Goal: Task Accomplishment & Management: Use online tool/utility

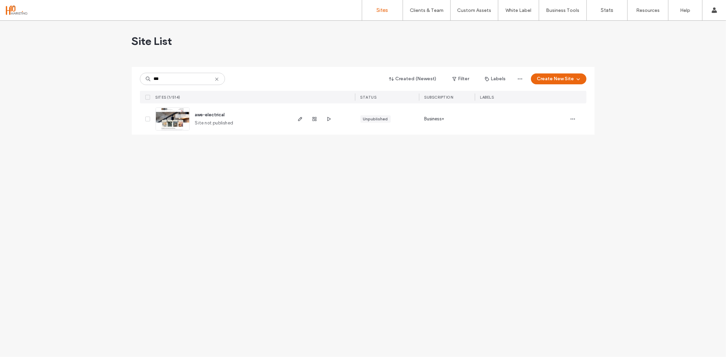
type input "***"
click at [217, 113] on span "awe-electrical" at bounding box center [210, 114] width 30 height 5
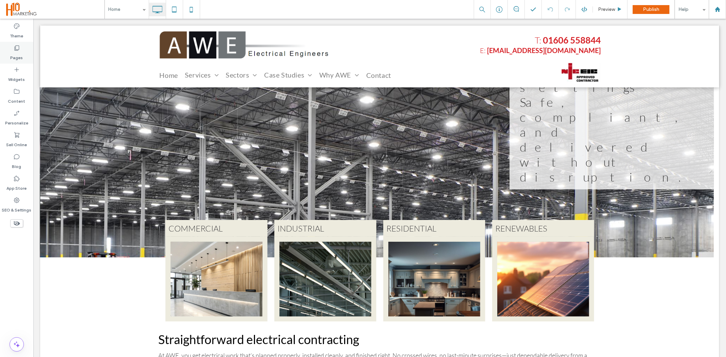
click at [25, 56] on div "Pages" at bounding box center [16, 53] width 33 height 22
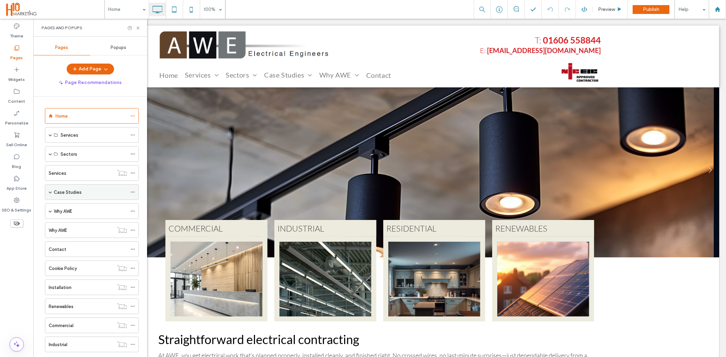
click at [131, 191] on icon at bounding box center [132, 192] width 5 height 5
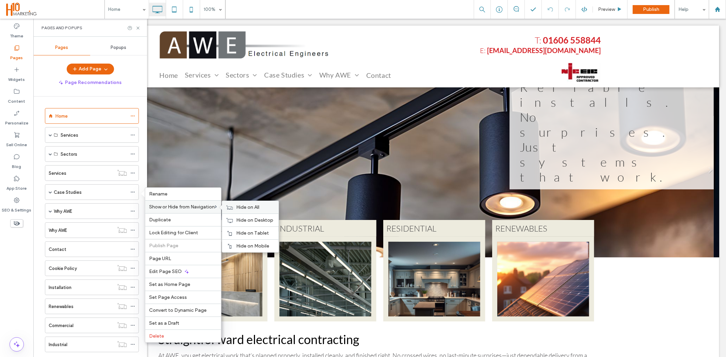
click at [230, 205] on icon at bounding box center [229, 207] width 7 height 5
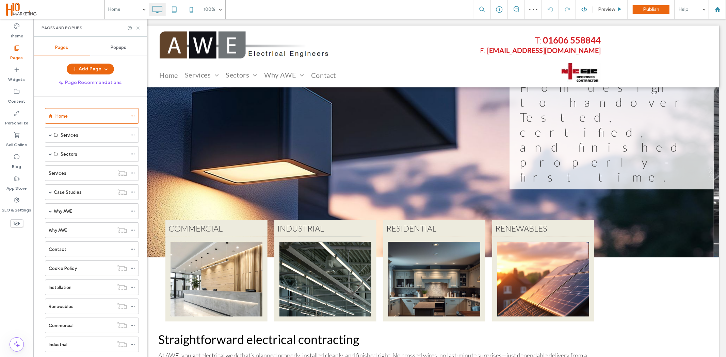
drag, startPoint x: 138, startPoint y: 26, endPoint x: 148, endPoint y: 42, distance: 17.9
click at [138, 26] on icon at bounding box center [137, 28] width 5 height 5
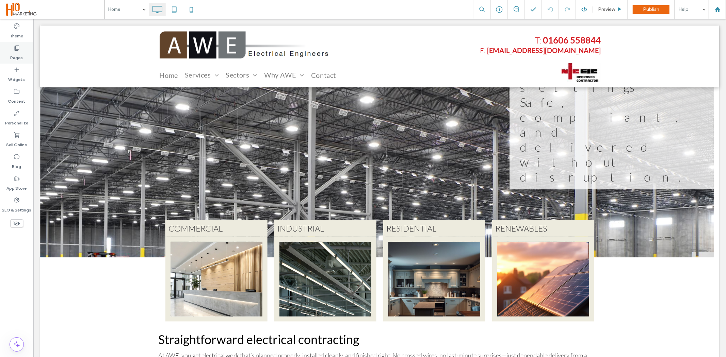
click at [22, 50] on div "Pages" at bounding box center [16, 53] width 33 height 22
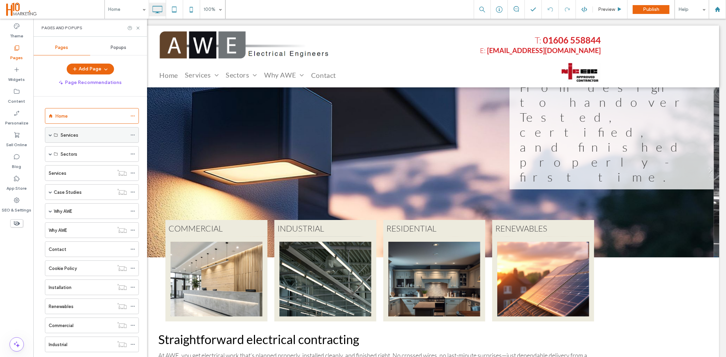
click at [49, 135] on span at bounding box center [50, 134] width 3 height 3
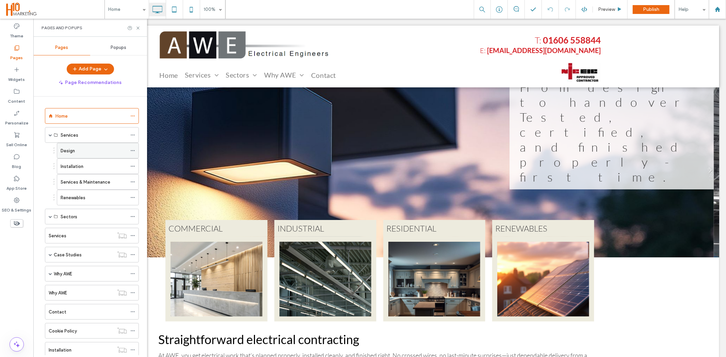
click at [82, 151] on div "Design" at bounding box center [94, 150] width 66 height 7
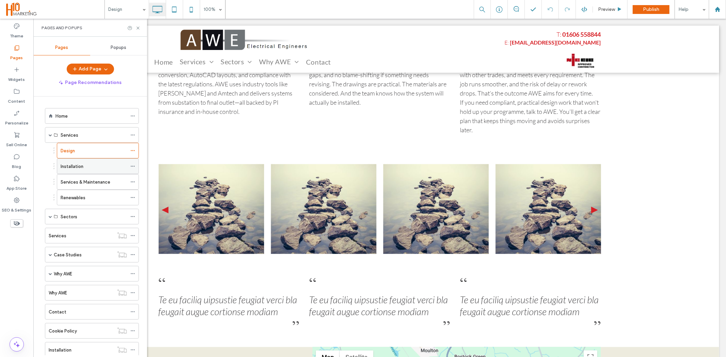
click at [83, 166] on label "Installation" at bounding box center [72, 167] width 23 height 12
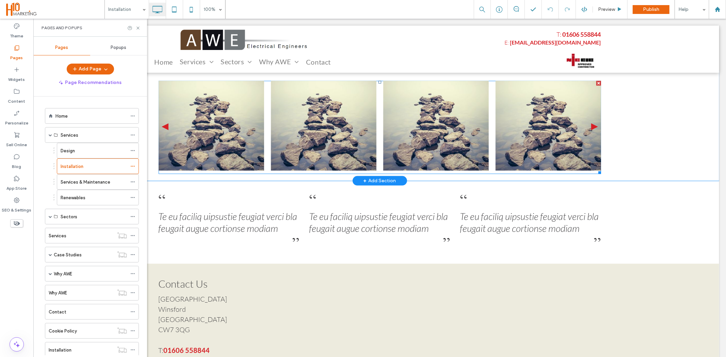
scroll to position [681, 0]
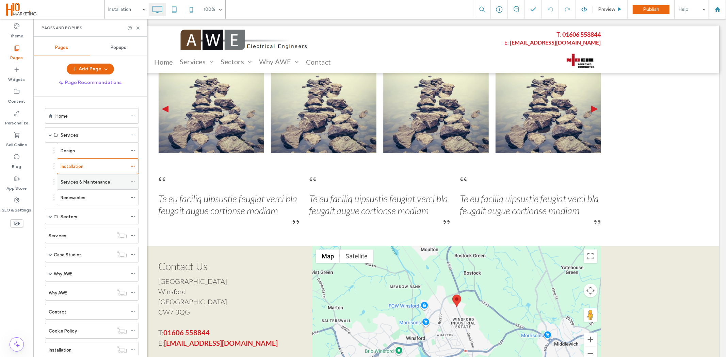
click at [81, 184] on label "Services & Maintenance" at bounding box center [86, 182] width 50 height 12
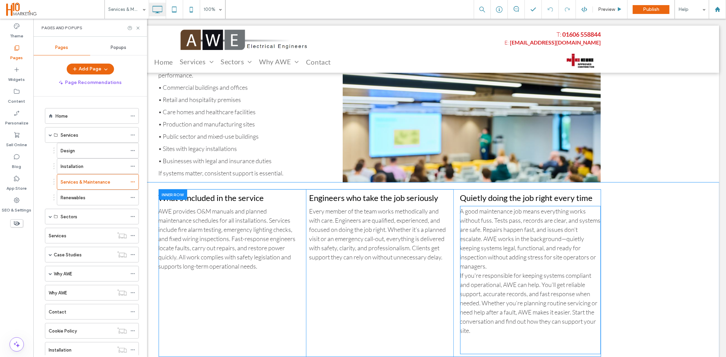
scroll to position [567, 0]
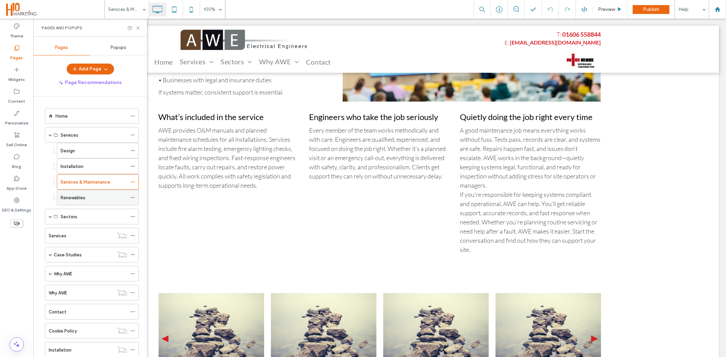
click at [88, 194] on div "Renewables" at bounding box center [94, 197] width 66 height 15
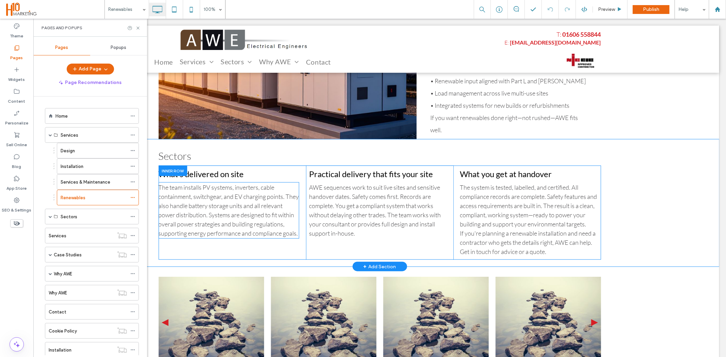
scroll to position [416, 0]
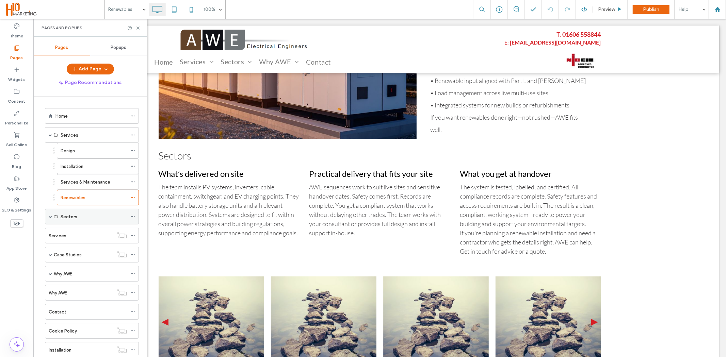
click at [52, 217] on div "Sectors" at bounding box center [92, 217] width 94 height 16
click at [50, 217] on span at bounding box center [50, 216] width 3 height 3
click at [66, 231] on label "Commercial" at bounding box center [73, 233] width 25 height 12
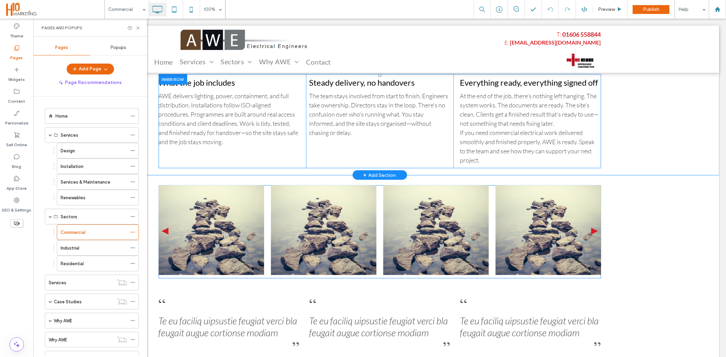
scroll to position [454, 0]
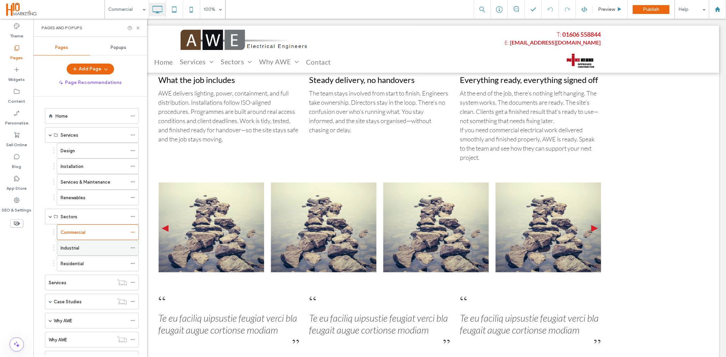
click at [90, 244] on div "Industrial" at bounding box center [94, 248] width 66 height 15
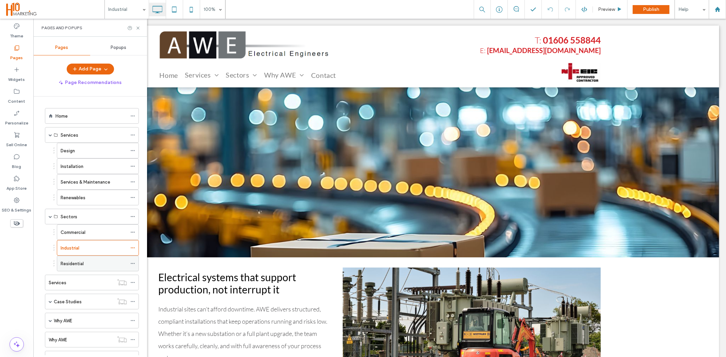
click at [74, 263] on label "Residential" at bounding box center [72, 264] width 23 height 12
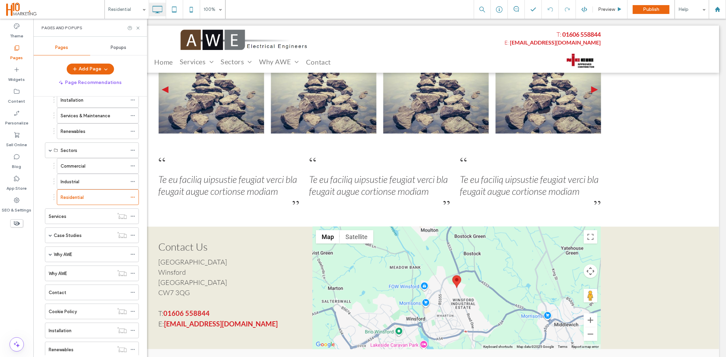
scroll to position [76, 0]
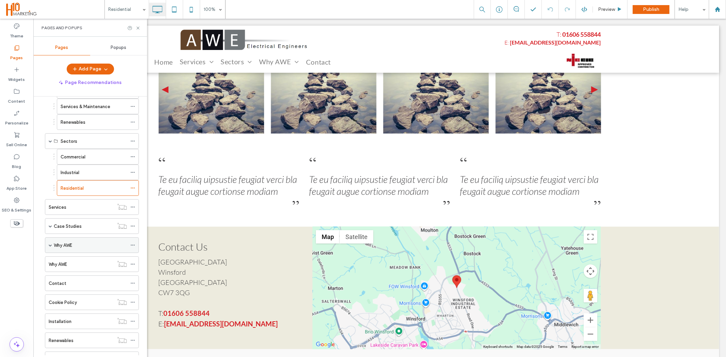
click at [79, 247] on div "Why AWE" at bounding box center [90, 245] width 73 height 7
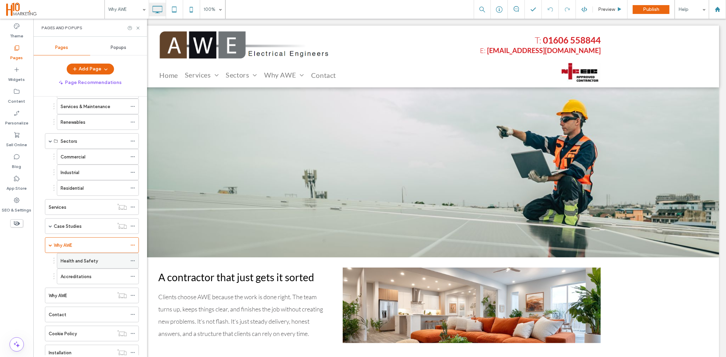
click at [76, 257] on div "Health and Safety" at bounding box center [94, 261] width 66 height 15
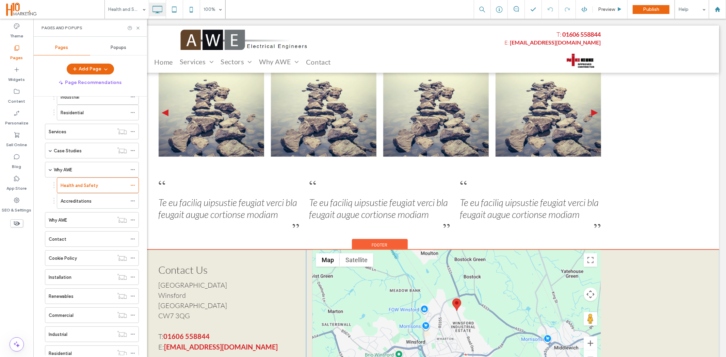
scroll to position [605, 0]
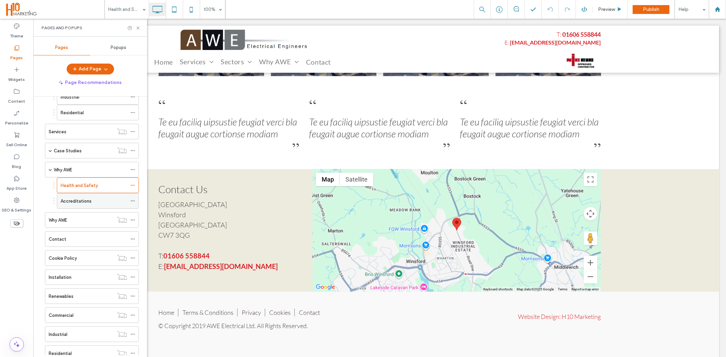
click at [74, 200] on label "Accreditations" at bounding box center [76, 201] width 31 height 12
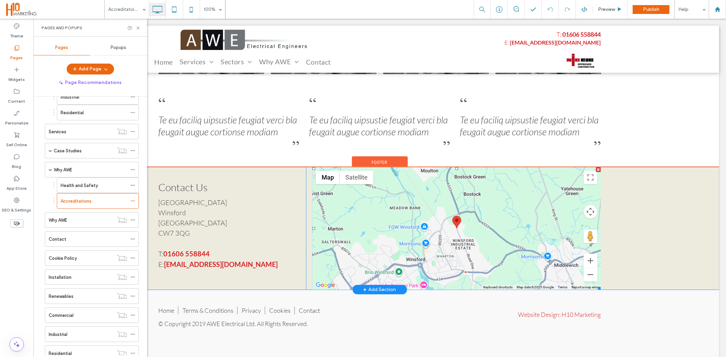
scroll to position [292, 0]
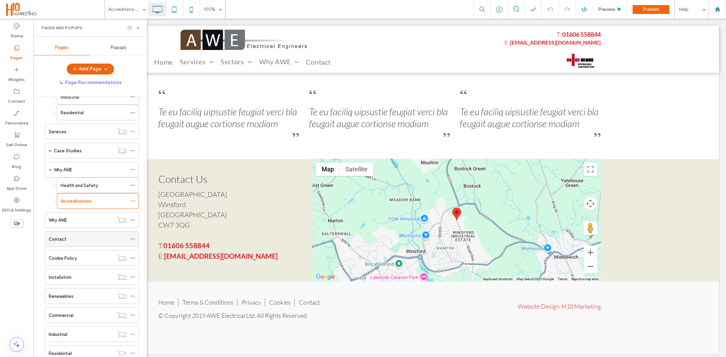
click at [74, 239] on div "Contact" at bounding box center [88, 239] width 78 height 7
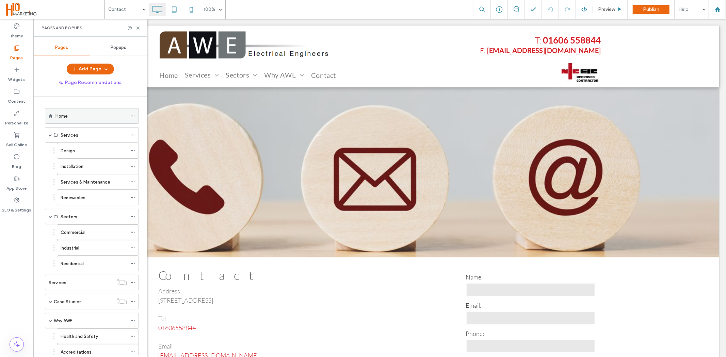
click at [64, 114] on label "Home" at bounding box center [61, 116] width 12 height 12
click at [137, 28] on div at bounding box center [363, 178] width 726 height 357
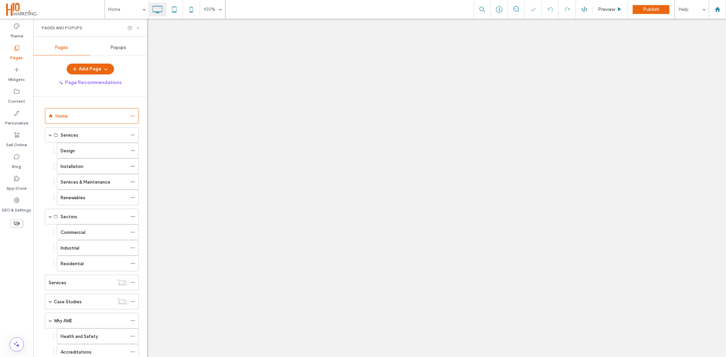
click at [138, 27] on icon at bounding box center [137, 28] width 5 height 5
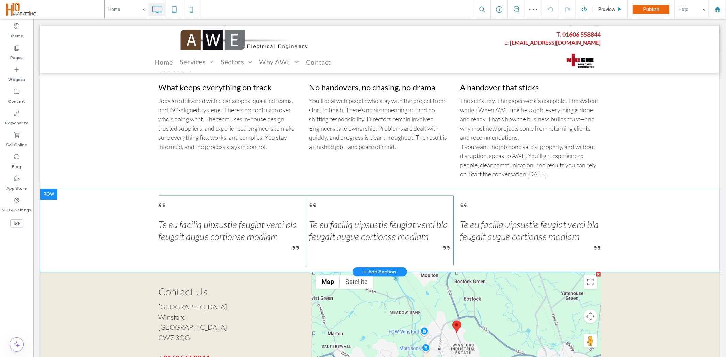
scroll to position [750, 0]
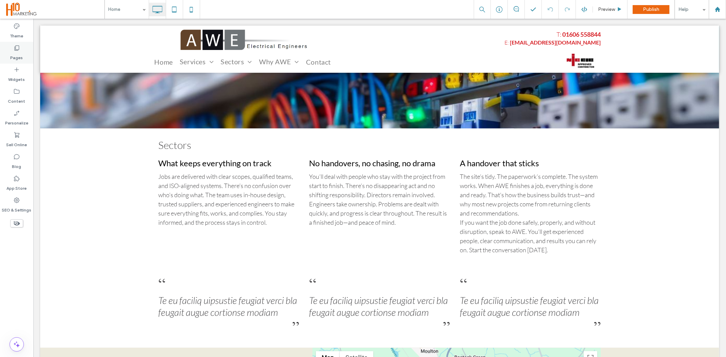
click at [20, 55] on label "Pages" at bounding box center [17, 56] width 13 height 10
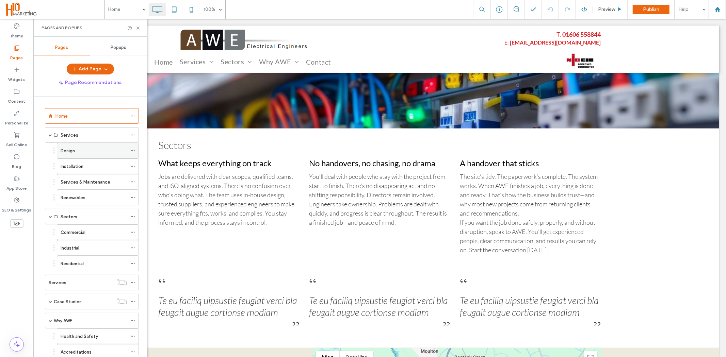
click at [87, 154] on div "Design" at bounding box center [94, 150] width 66 height 15
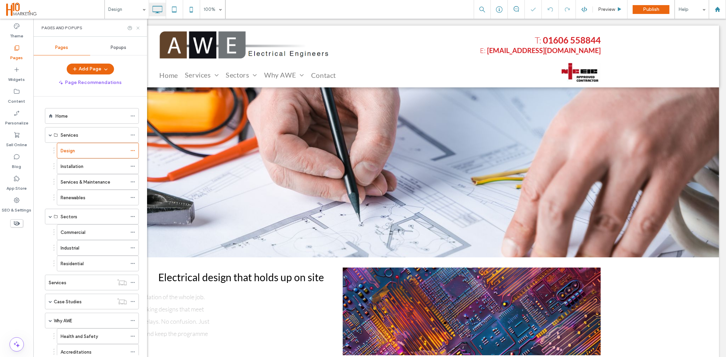
click at [137, 28] on icon at bounding box center [137, 28] width 5 height 5
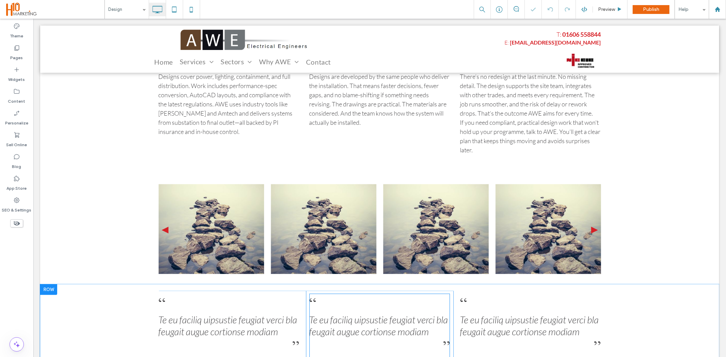
scroll to position [605, 0]
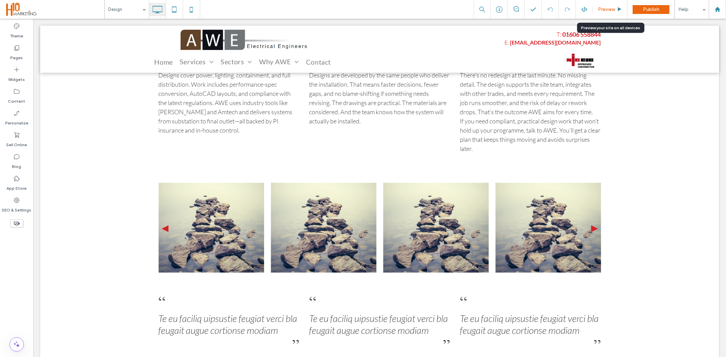
drag, startPoint x: 483, startPoint y: 150, endPoint x: 616, endPoint y: 8, distance: 195.3
click at [616, 8] on div "Preview" at bounding box center [610, 9] width 34 height 6
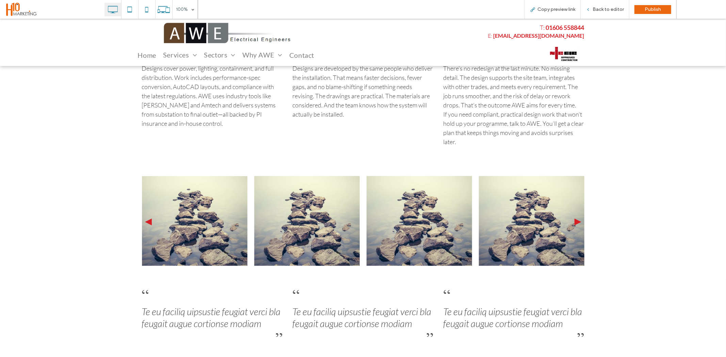
click at [220, 219] on img at bounding box center [194, 221] width 105 height 90
click at [597, 8] on span "Back to editor" at bounding box center [607, 9] width 31 height 6
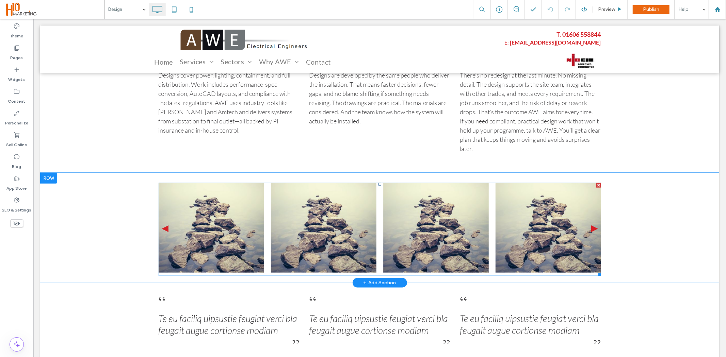
click at [218, 235] on span at bounding box center [379, 229] width 442 height 93
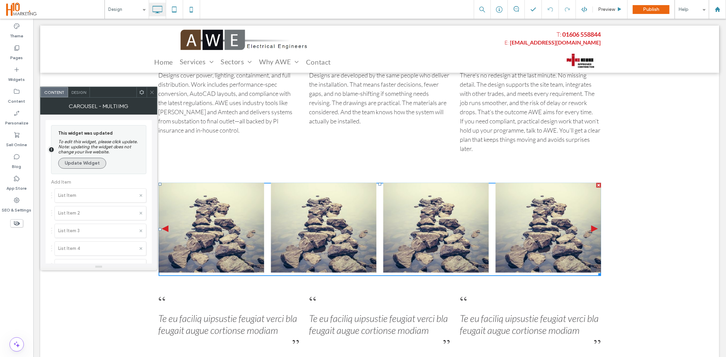
click at [86, 162] on button "Update Widget" at bounding box center [82, 163] width 48 height 11
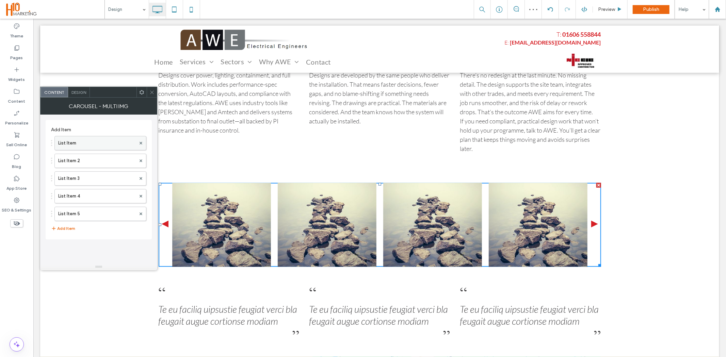
click at [79, 144] on label "List Item" at bounding box center [97, 143] width 78 height 14
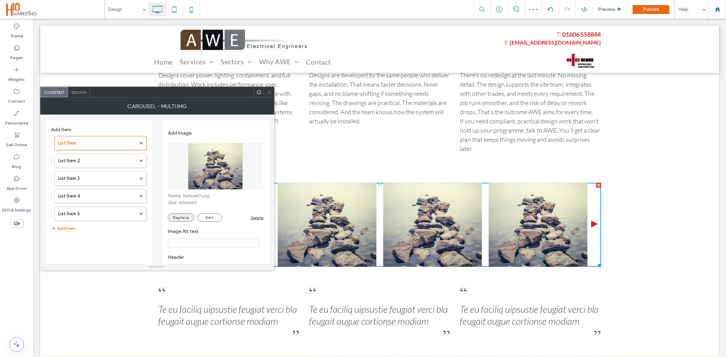
click at [178, 218] on button "Replace" at bounding box center [181, 218] width 26 height 8
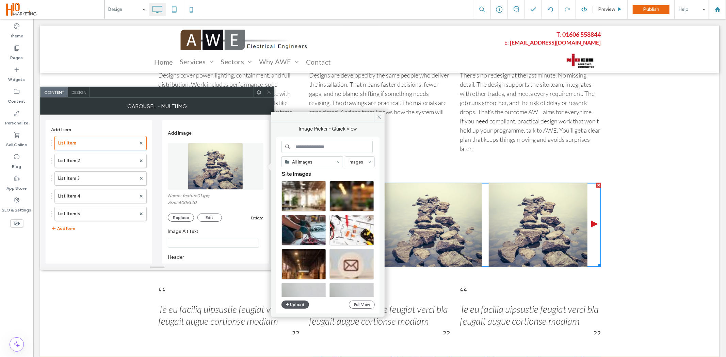
click at [295, 305] on button "Upload" at bounding box center [295, 305] width 28 height 8
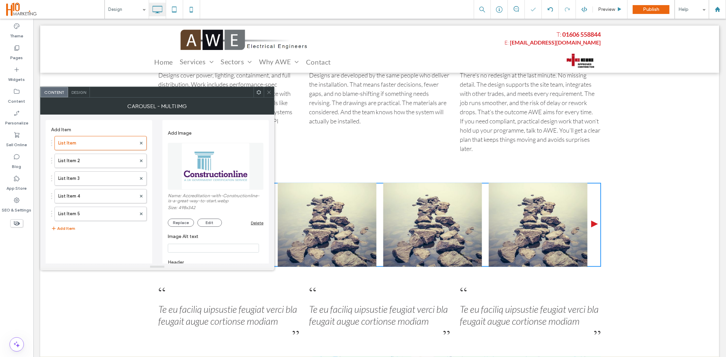
click at [268, 90] on icon at bounding box center [268, 92] width 5 height 5
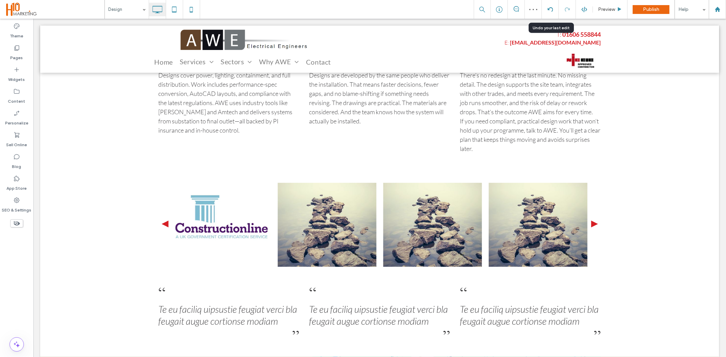
click at [549, 12] on div at bounding box center [550, 9] width 17 height 19
click at [549, 7] on use at bounding box center [549, 9] width 5 height 4
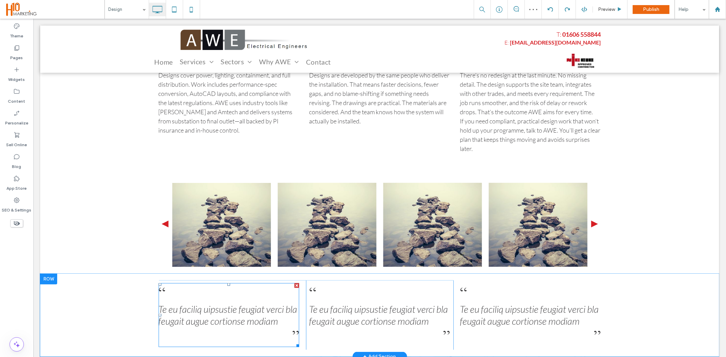
scroll to position [642, 0]
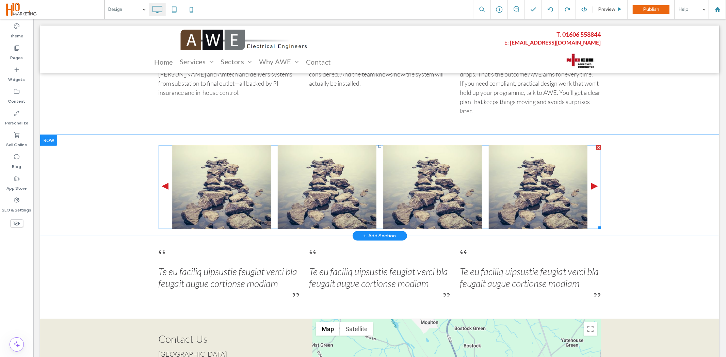
click at [215, 192] on span at bounding box center [379, 187] width 442 height 84
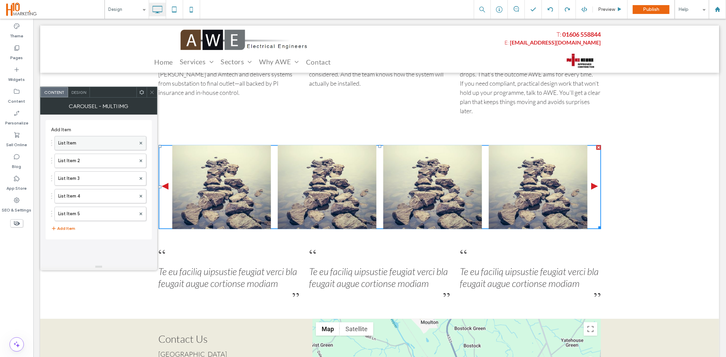
click at [78, 141] on label "List Item" at bounding box center [97, 143] width 78 height 14
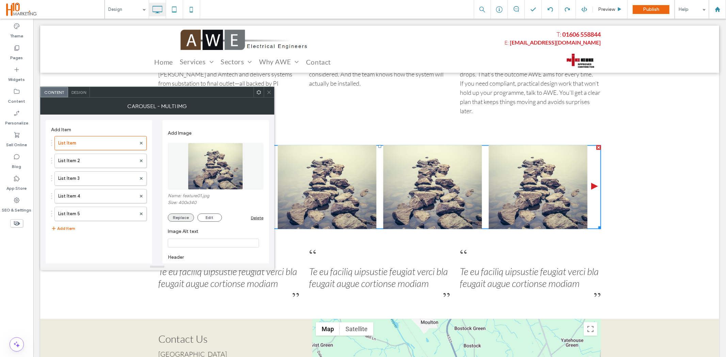
click at [183, 221] on button "Replace" at bounding box center [181, 218] width 26 height 8
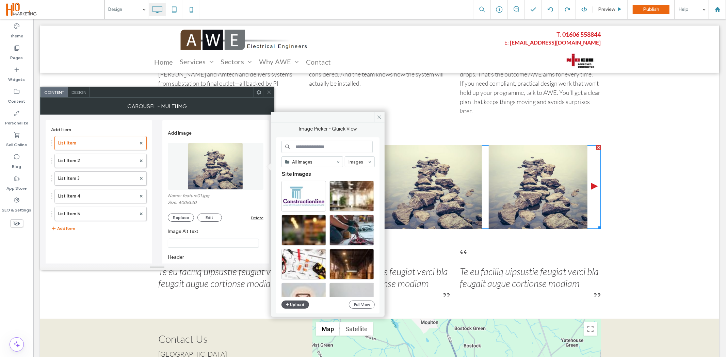
click at [295, 303] on button "Upload" at bounding box center [295, 305] width 28 height 8
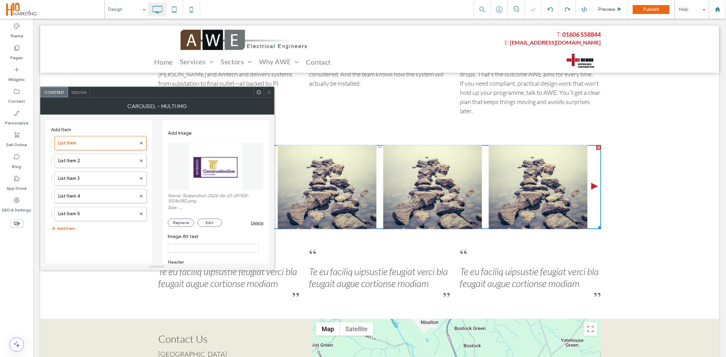
click at [268, 93] on use at bounding box center [268, 92] width 3 height 3
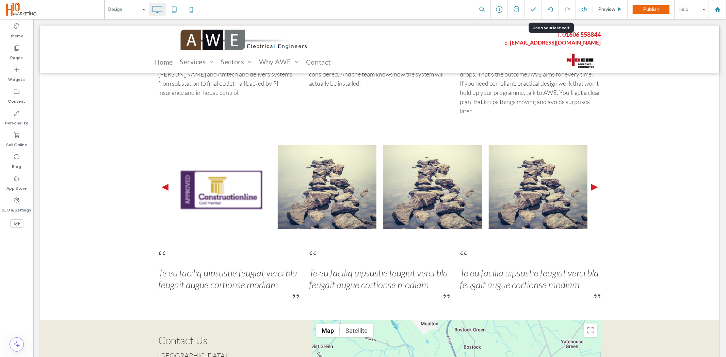
click at [551, 11] on icon at bounding box center [550, 9] width 5 height 5
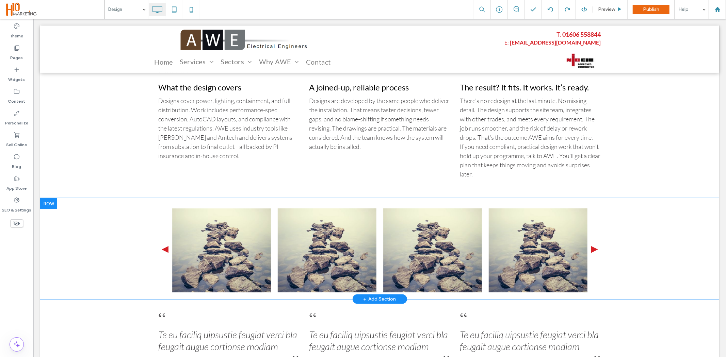
scroll to position [605, 0]
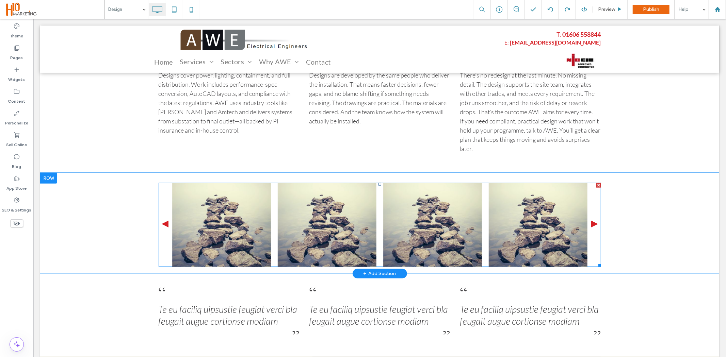
drag, startPoint x: 233, startPoint y: 247, endPoint x: 233, endPoint y: 242, distance: 4.8
click at [234, 247] on span at bounding box center [379, 225] width 442 height 84
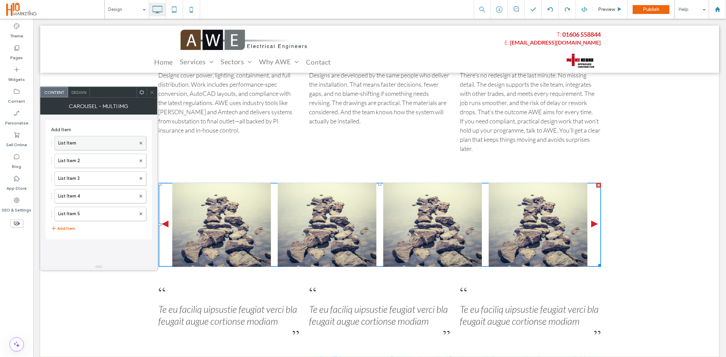
click at [91, 141] on label "List Item" at bounding box center [97, 143] width 78 height 14
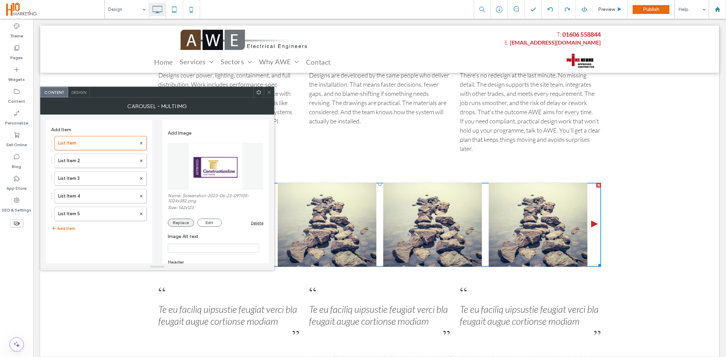
click at [179, 224] on button "Replace" at bounding box center [181, 223] width 26 height 8
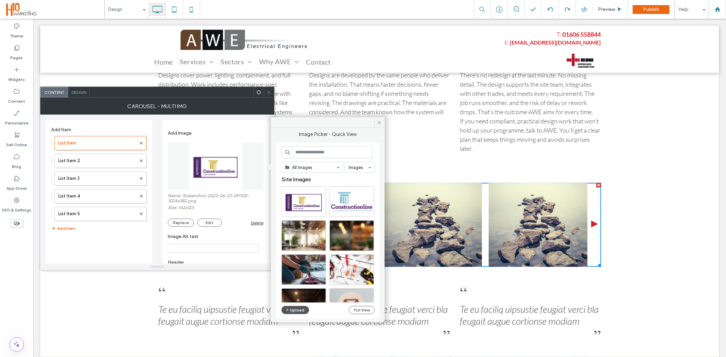
click at [293, 308] on button "Upload" at bounding box center [295, 310] width 28 height 8
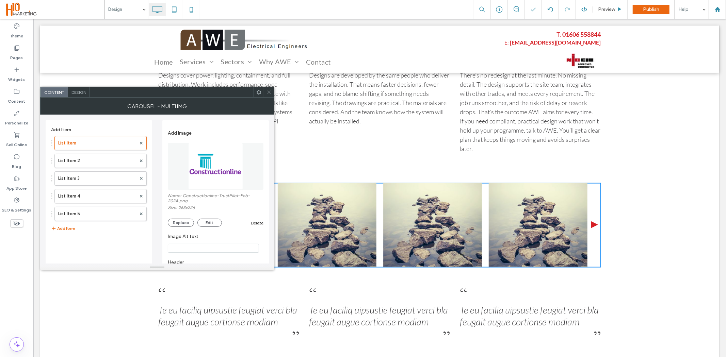
click at [265, 91] on div at bounding box center [269, 92] width 10 height 10
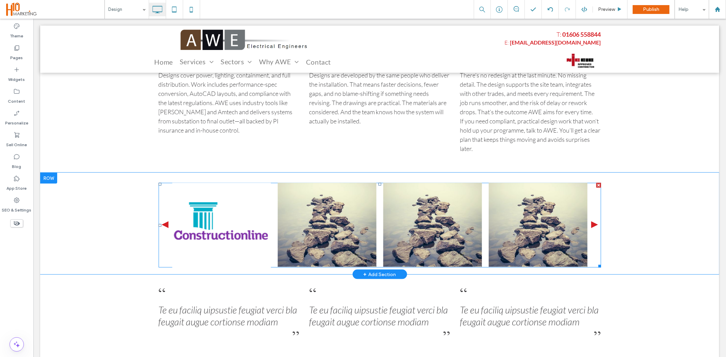
click at [33, 18] on div at bounding box center [33, 18] width 0 height 0
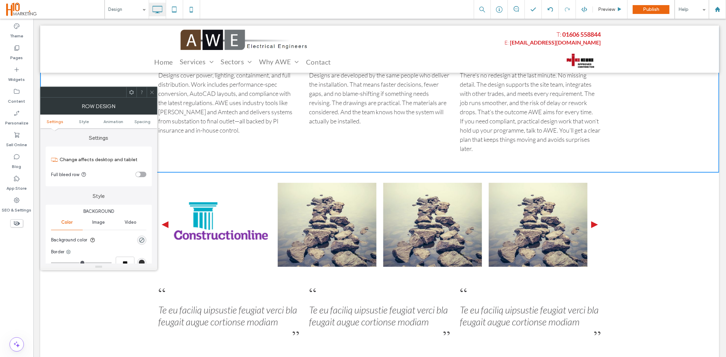
click at [324, 204] on img at bounding box center [326, 225] width 99 height 84
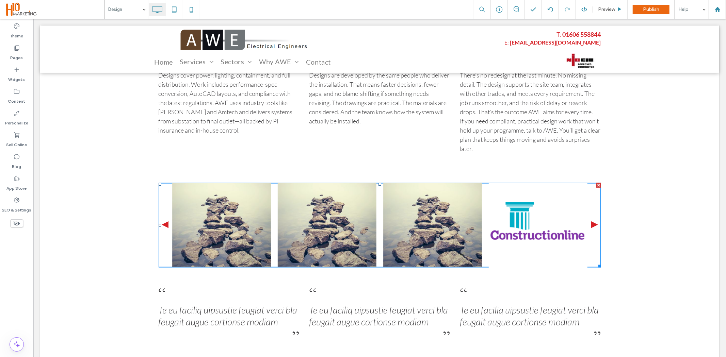
click at [227, 217] on img at bounding box center [221, 225] width 99 height 84
click at [203, 225] on img at bounding box center [221, 225] width 99 height 84
click at [211, 216] on img at bounding box center [221, 225] width 99 height 84
click at [633, 259] on div "Liquate te dolorpe raessi ‹ › Click To Paste Row + Add Section" at bounding box center [379, 224] width 679 height 102
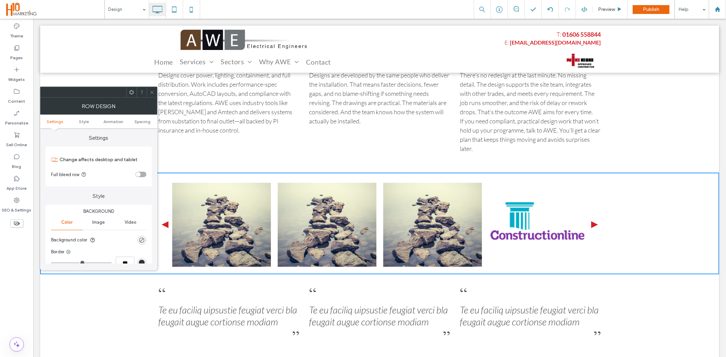
click at [595, 229] on span "›" at bounding box center [595, 229] width 0 height 0
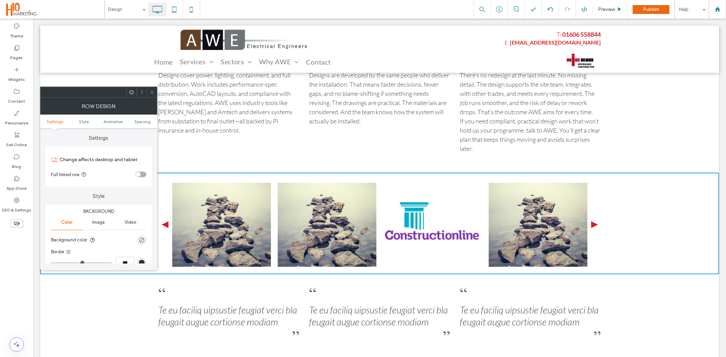
click at [148, 92] on div at bounding box center [152, 92] width 10 height 10
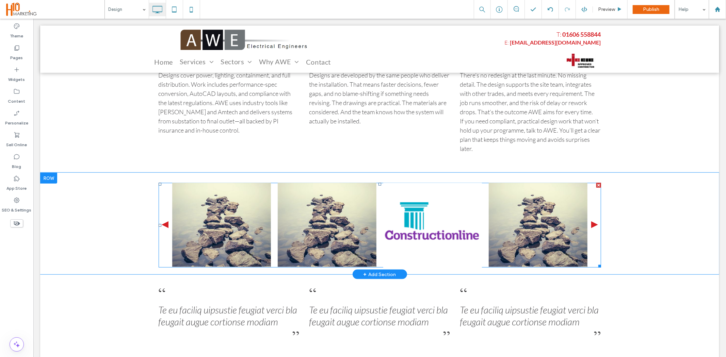
click at [310, 223] on span at bounding box center [379, 225] width 442 height 85
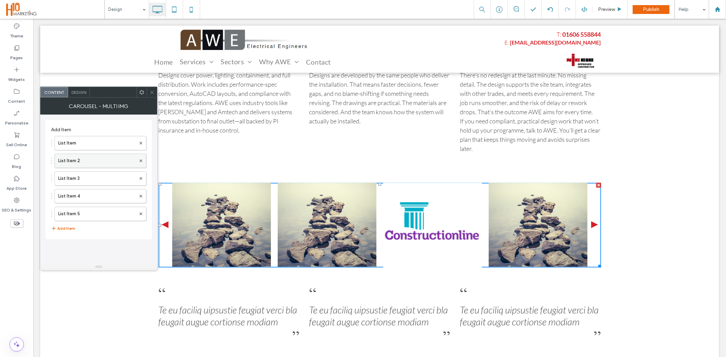
click at [84, 158] on label "List Item 2" at bounding box center [97, 161] width 78 height 14
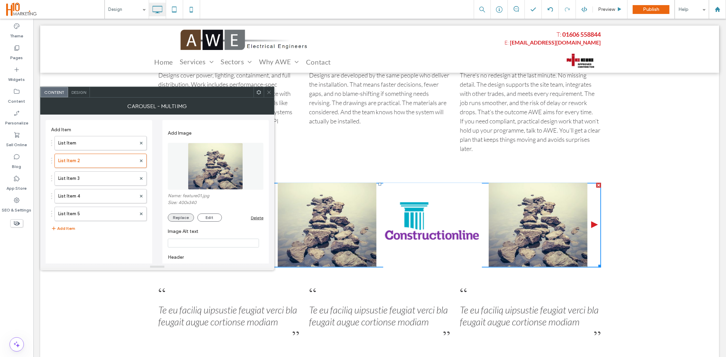
click at [182, 217] on button "Replace" at bounding box center [181, 218] width 26 height 8
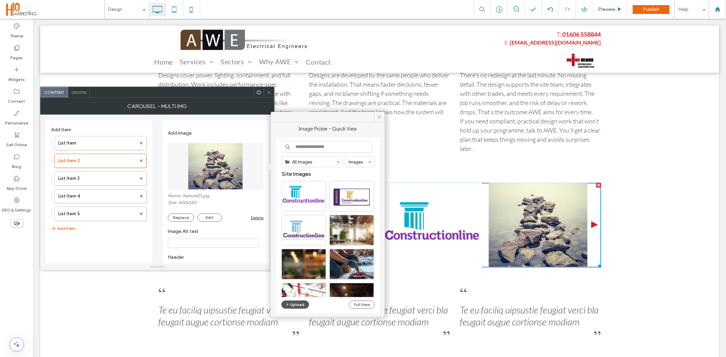
click at [293, 303] on button "Upload" at bounding box center [295, 305] width 28 height 8
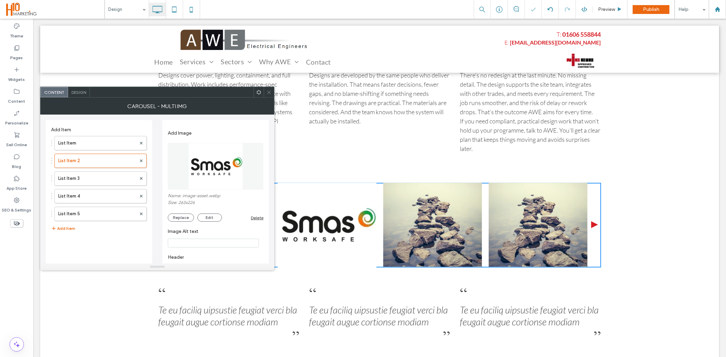
click at [267, 93] on icon at bounding box center [268, 92] width 5 height 5
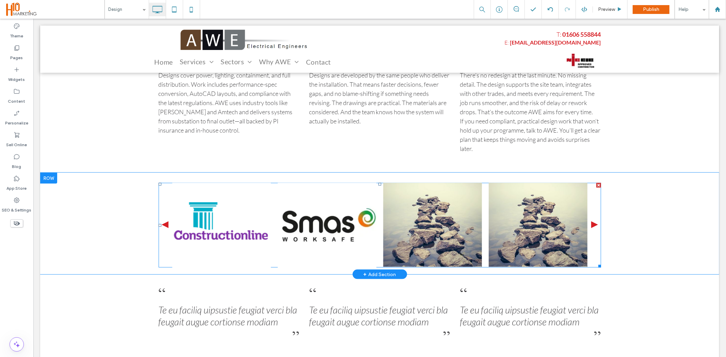
click at [411, 249] on span at bounding box center [379, 225] width 442 height 85
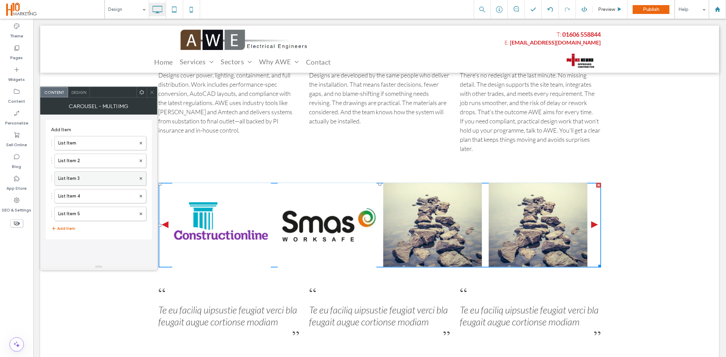
click at [87, 176] on label "List Item 3" at bounding box center [97, 179] width 78 height 14
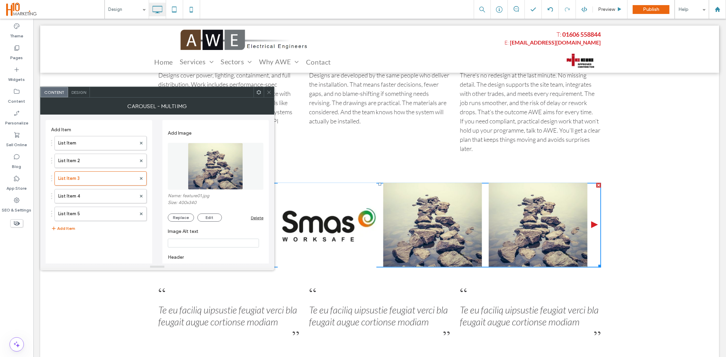
click at [178, 222] on div "Add Image Name: feature01.jpg Size: 400x340 Replace Edit Delete" at bounding box center [216, 175] width 96 height 102
click at [179, 219] on button "Replace" at bounding box center [181, 218] width 26 height 8
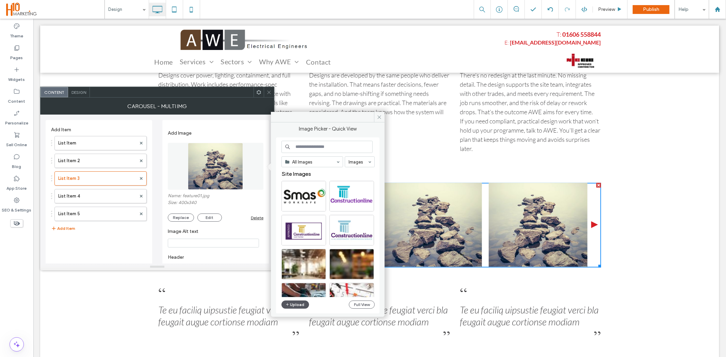
click at [299, 305] on button "Upload" at bounding box center [295, 305] width 28 height 8
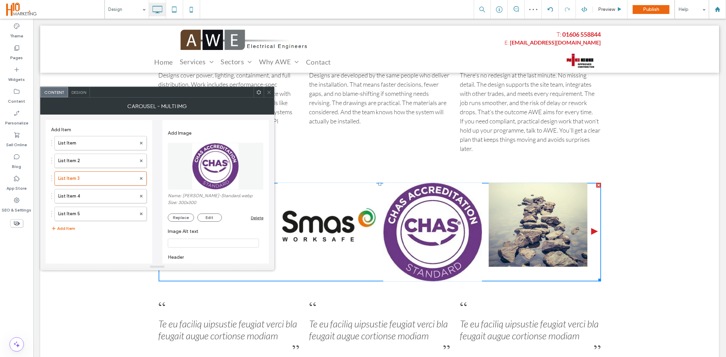
click at [266, 90] on icon at bounding box center [268, 92] width 5 height 5
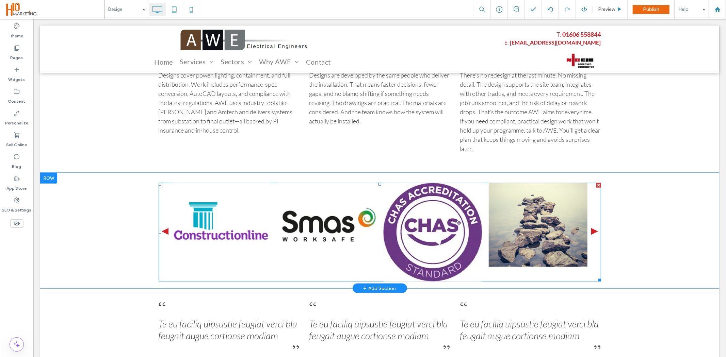
click at [509, 223] on span at bounding box center [379, 232] width 442 height 99
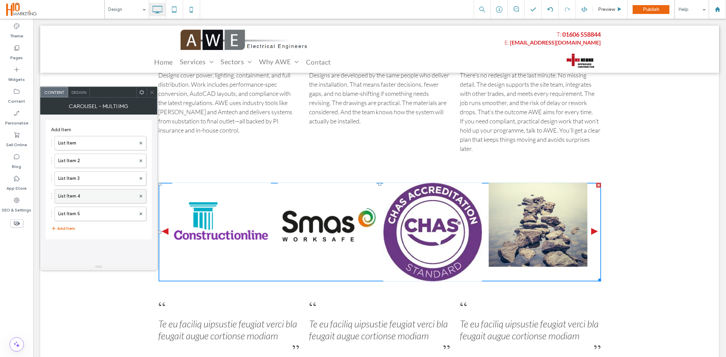
click at [86, 196] on label "List Item 4" at bounding box center [97, 197] width 78 height 14
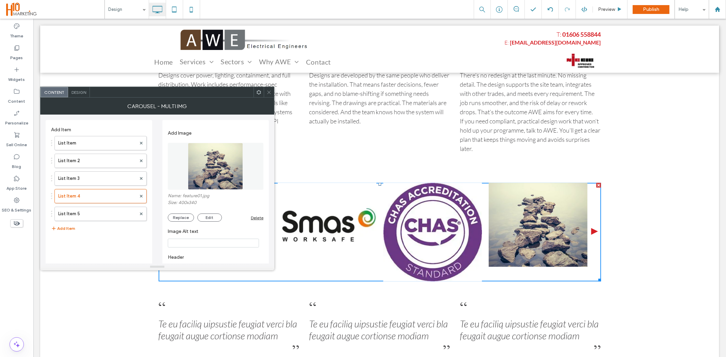
click at [533, 215] on img at bounding box center [537, 225] width 99 height 84
click at [83, 211] on label "List Item 5" at bounding box center [97, 214] width 78 height 14
click at [90, 195] on label "List Item 4" at bounding box center [97, 197] width 78 height 14
click at [180, 218] on button "Replace" at bounding box center [181, 218] width 26 height 8
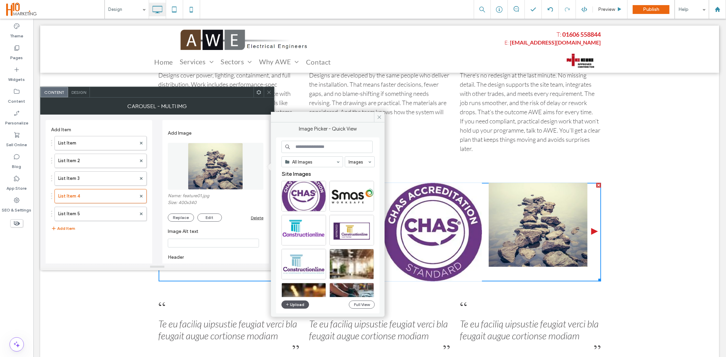
click at [297, 306] on button "Upload" at bounding box center [295, 305] width 28 height 8
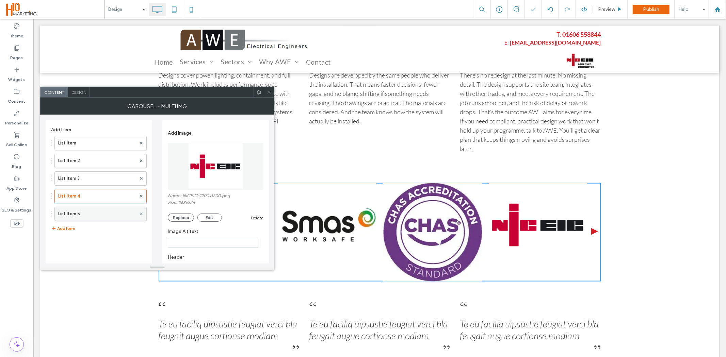
click at [140, 215] on icon at bounding box center [141, 214] width 3 height 3
click at [266, 93] on icon at bounding box center [268, 92] width 5 height 5
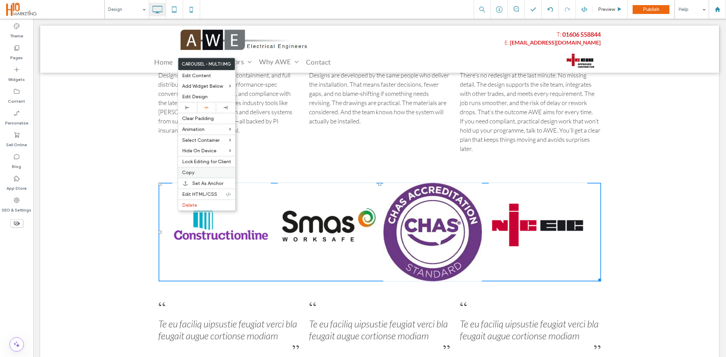
click at [191, 170] on span "Copy" at bounding box center [188, 173] width 12 height 6
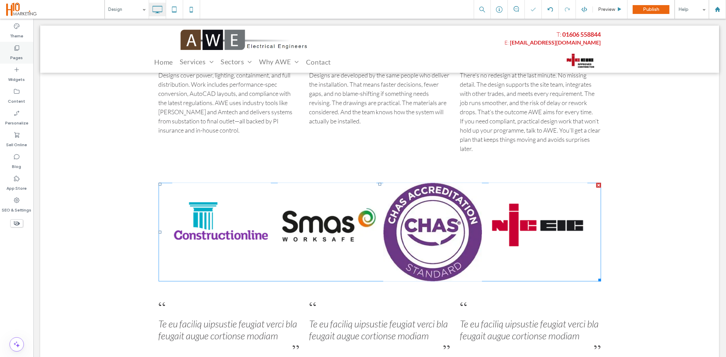
click at [16, 52] on label "Pages" at bounding box center [17, 56] width 13 height 10
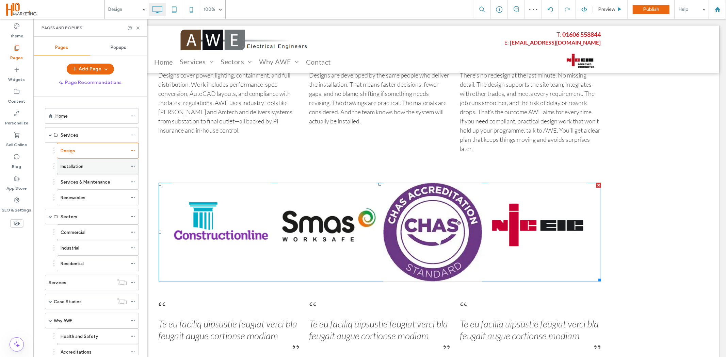
click at [68, 168] on label "Installation" at bounding box center [72, 167] width 23 height 12
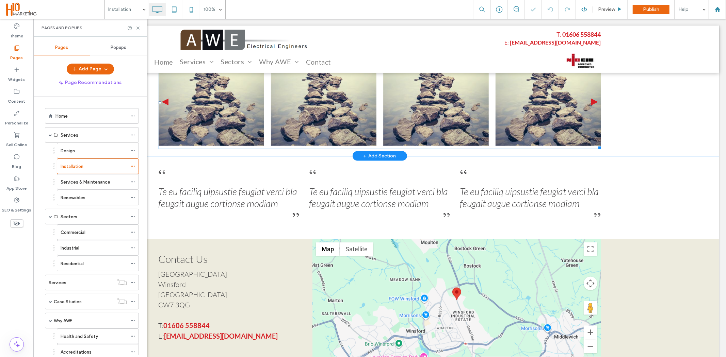
scroll to position [542, 0]
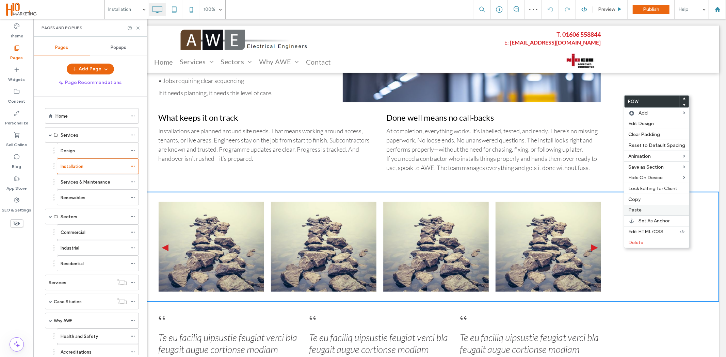
click at [648, 207] on label "Paste" at bounding box center [656, 210] width 57 height 6
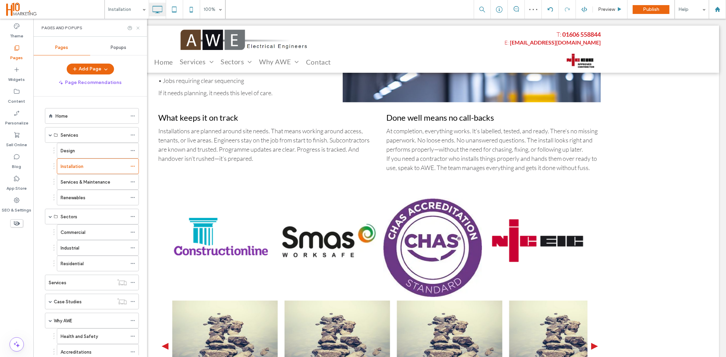
click at [138, 29] on icon at bounding box center [137, 28] width 5 height 5
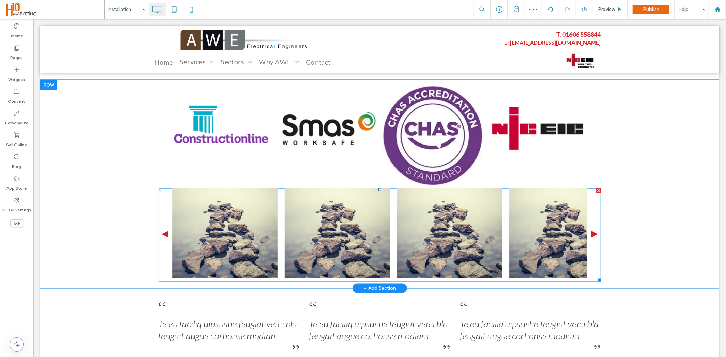
scroll to position [655, 0]
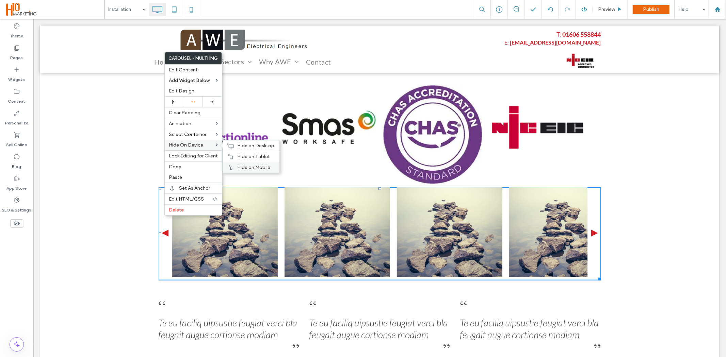
click at [229, 167] on icon at bounding box center [230, 167] width 5 height 5
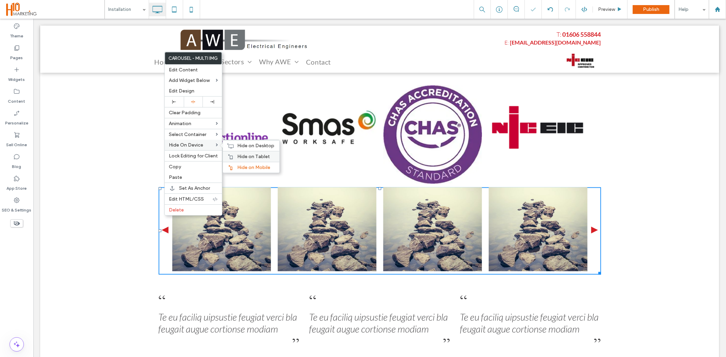
click at [230, 155] on icon at bounding box center [230, 156] width 5 height 5
click at [230, 146] on icon at bounding box center [230, 145] width 7 height 5
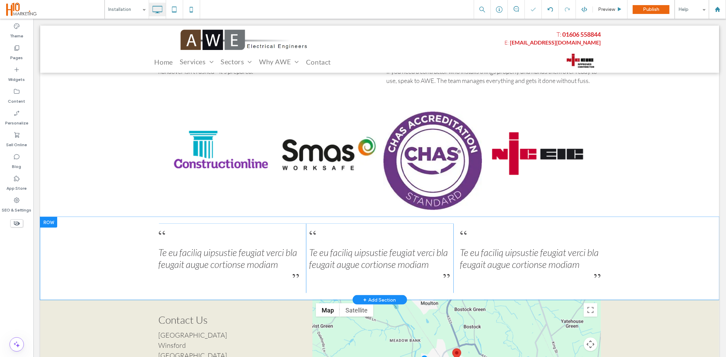
scroll to position [617, 0]
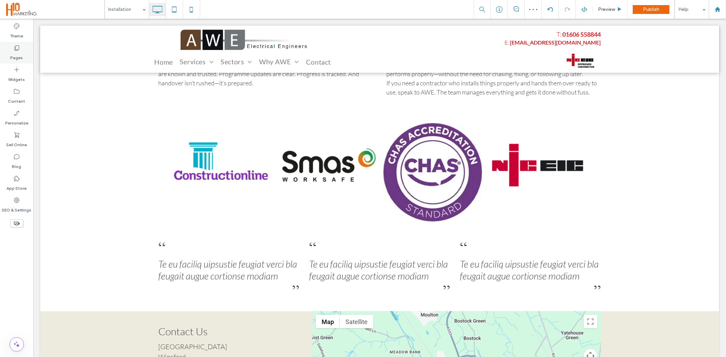
click at [11, 50] on div "Pages" at bounding box center [16, 53] width 33 height 22
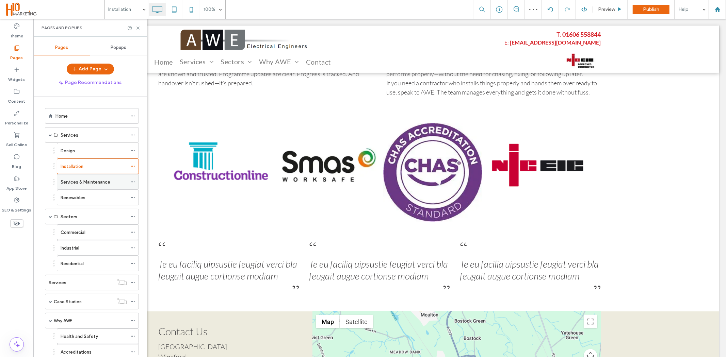
click at [77, 179] on label "Services & Maintenance" at bounding box center [86, 182] width 50 height 12
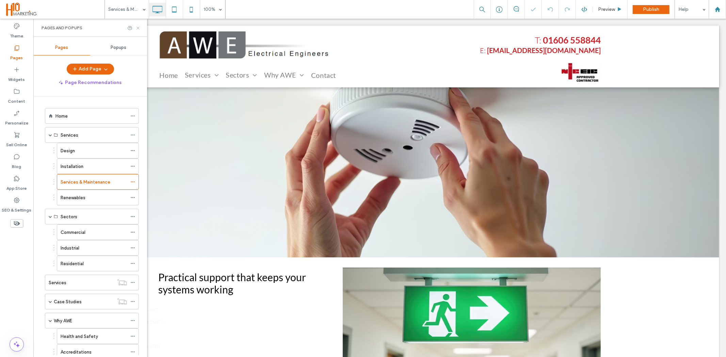
click at [138, 28] on use at bounding box center [137, 28] width 3 height 3
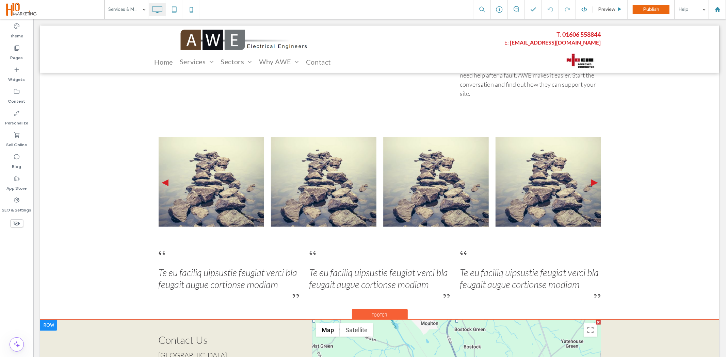
scroll to position [718, 0]
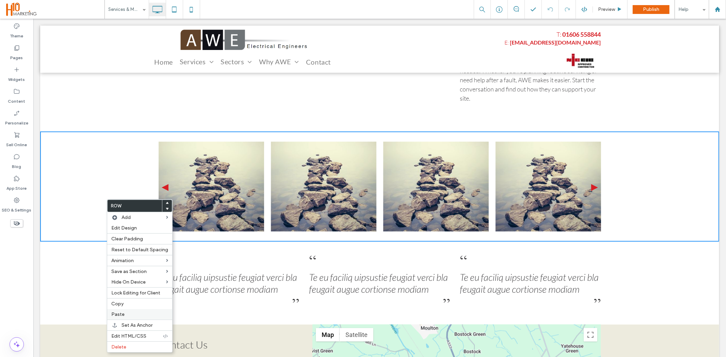
click at [131, 309] on div "Paste" at bounding box center [139, 314] width 65 height 11
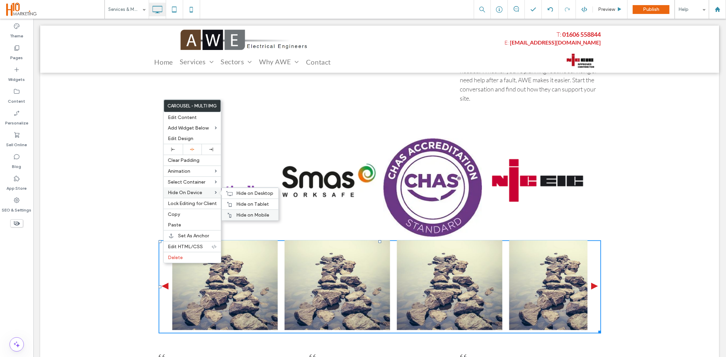
click at [229, 214] on icon at bounding box center [229, 215] width 5 height 5
click at [230, 205] on icon at bounding box center [229, 204] width 5 height 5
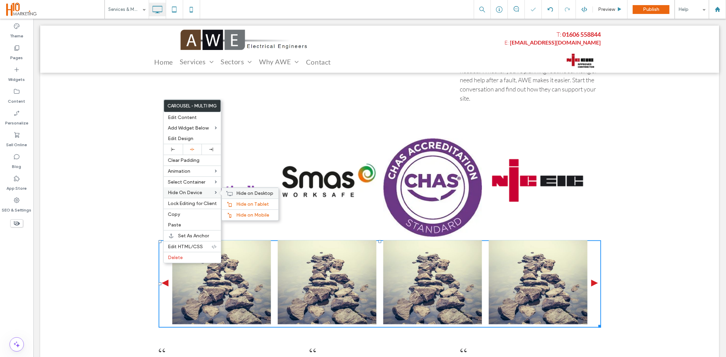
click at [231, 195] on icon at bounding box center [229, 193] width 7 height 5
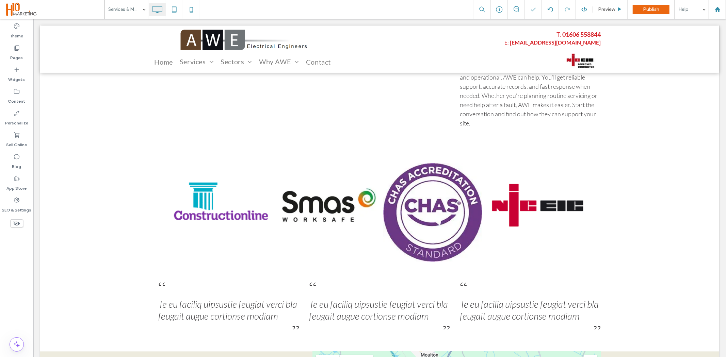
scroll to position [681, 0]
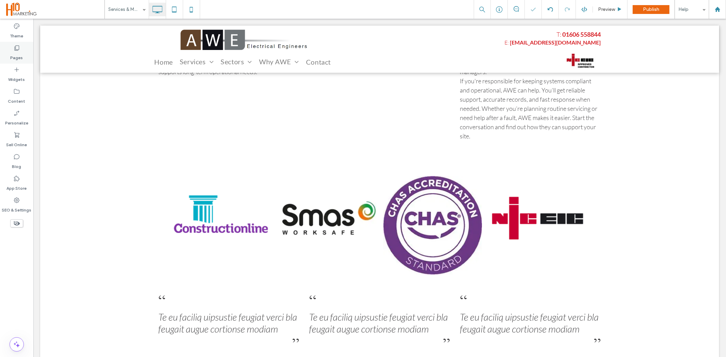
click at [20, 55] on label "Pages" at bounding box center [17, 56] width 13 height 10
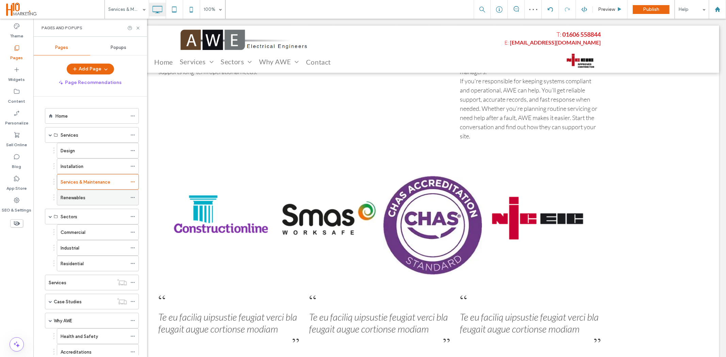
click at [83, 198] on label "Renewables" at bounding box center [73, 198] width 25 height 12
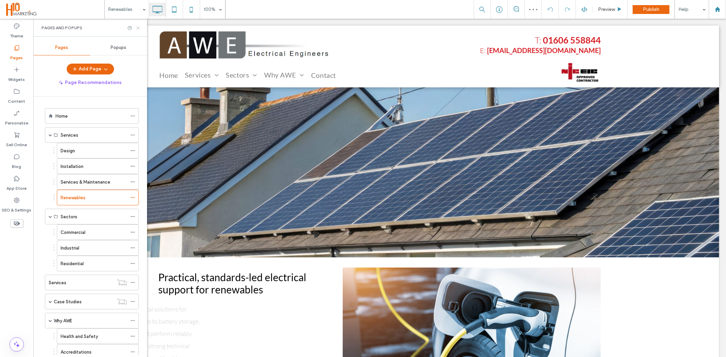
drag, startPoint x: 136, startPoint y: 29, endPoint x: 103, endPoint y: 11, distance: 38.1
click at [136, 29] on icon at bounding box center [137, 28] width 5 height 5
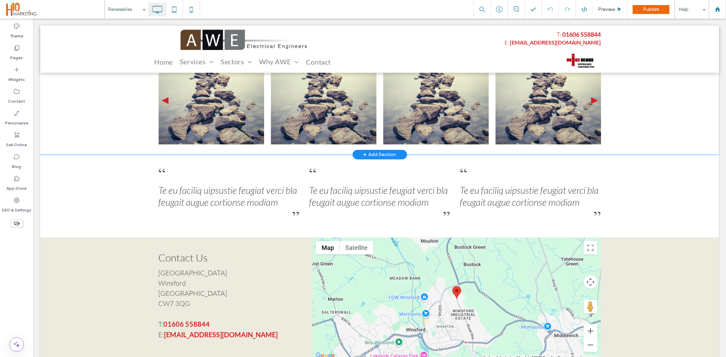
scroll to position [567, 0]
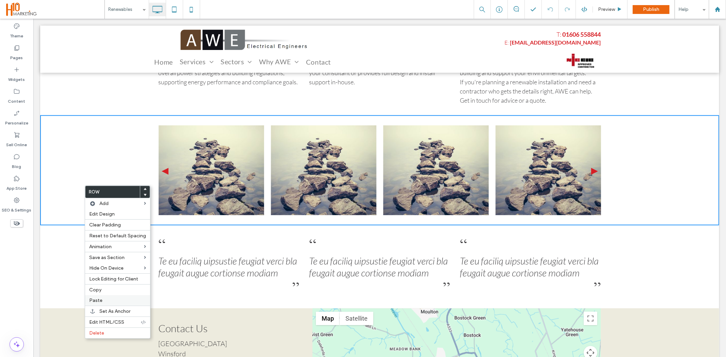
click at [100, 299] on span "Paste" at bounding box center [95, 301] width 13 height 6
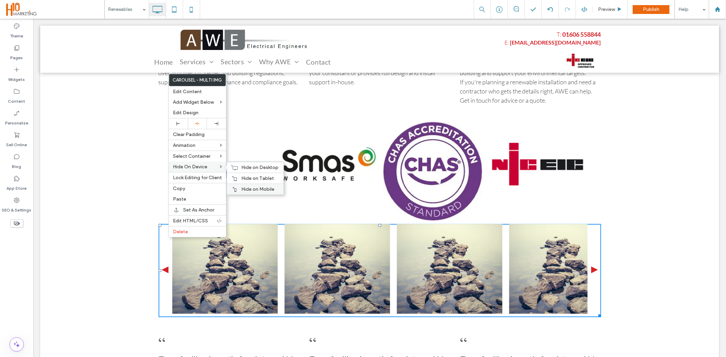
click at [234, 189] on icon at bounding box center [234, 189] width 5 height 5
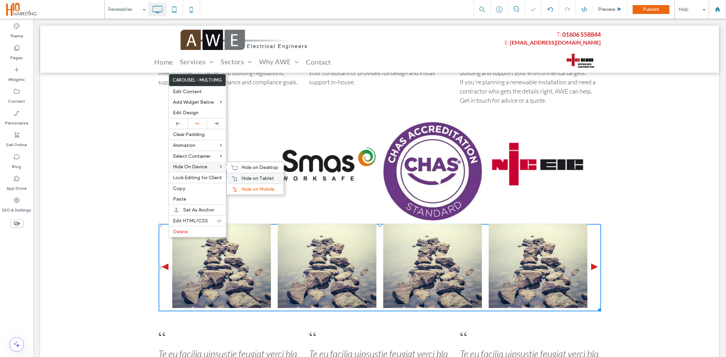
click at [233, 180] on icon at bounding box center [234, 178] width 5 height 5
click at [234, 165] on icon at bounding box center [234, 167] width 7 height 5
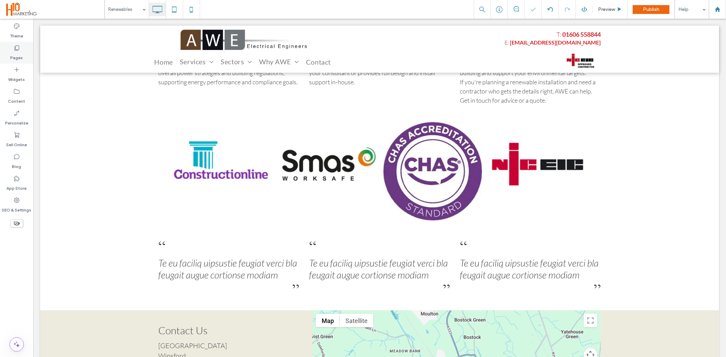
click at [15, 53] on label "Pages" at bounding box center [17, 56] width 13 height 10
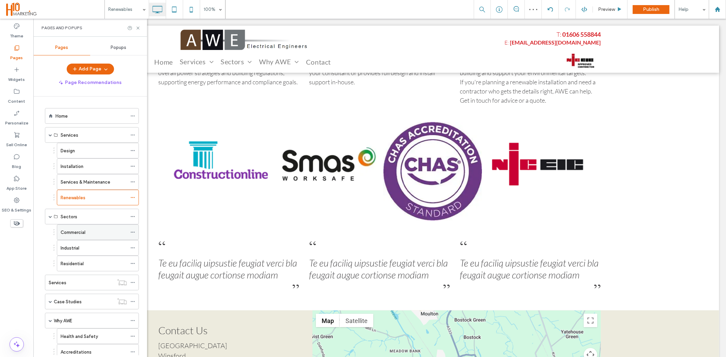
click at [87, 234] on div "Commercial" at bounding box center [94, 232] width 66 height 7
click at [138, 26] on icon at bounding box center [137, 28] width 5 height 5
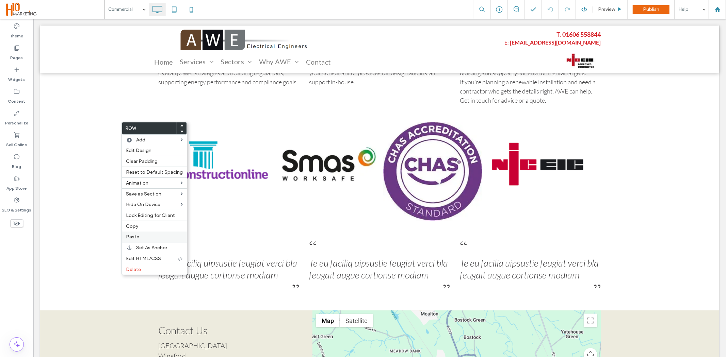
click at [147, 235] on label "Paste" at bounding box center [154, 237] width 57 height 6
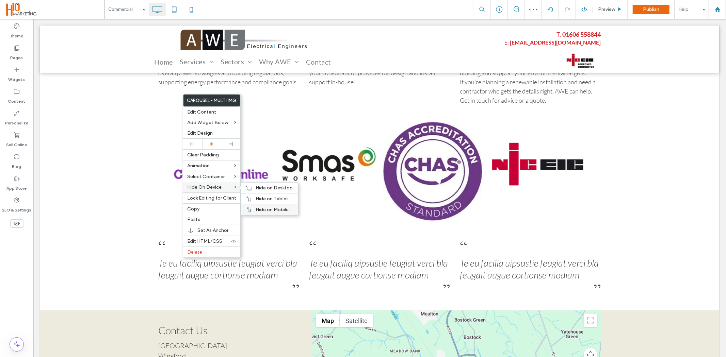
click at [251, 209] on icon at bounding box center [248, 209] width 5 height 5
click at [251, 198] on icon at bounding box center [248, 198] width 5 height 5
click at [250, 190] on icon at bounding box center [248, 187] width 7 height 5
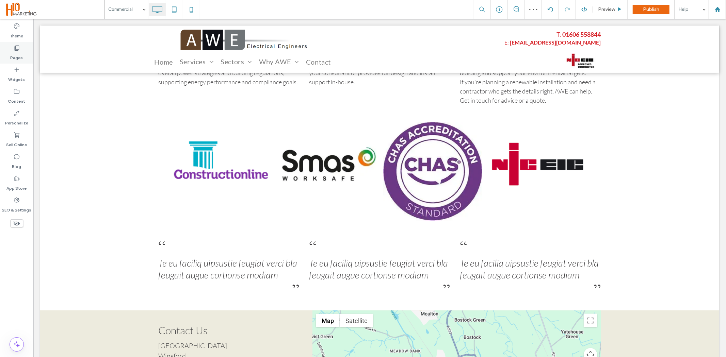
click at [15, 56] on label "Pages" at bounding box center [17, 56] width 13 height 10
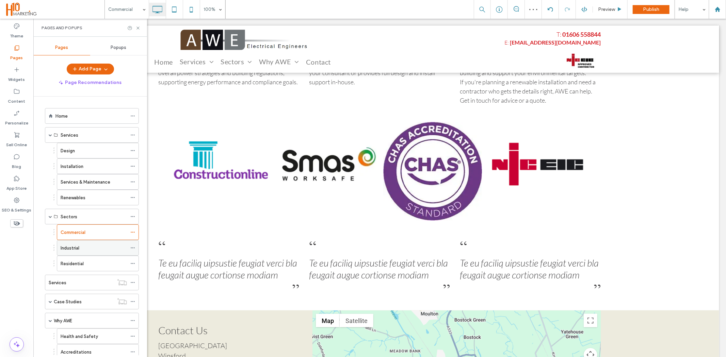
click at [97, 244] on div "Industrial" at bounding box center [94, 248] width 66 height 15
click at [137, 28] on icon at bounding box center [137, 28] width 5 height 5
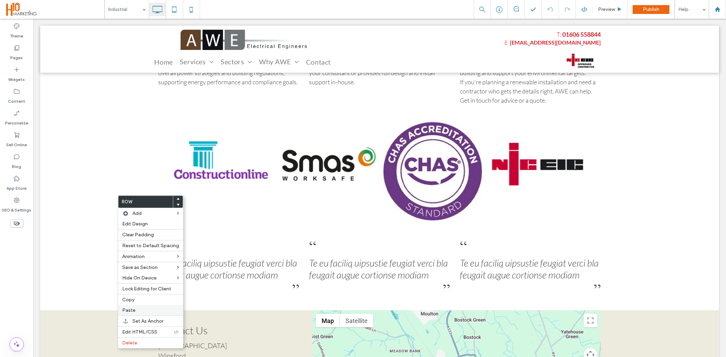
click at [145, 308] on label "Paste" at bounding box center [150, 311] width 57 height 6
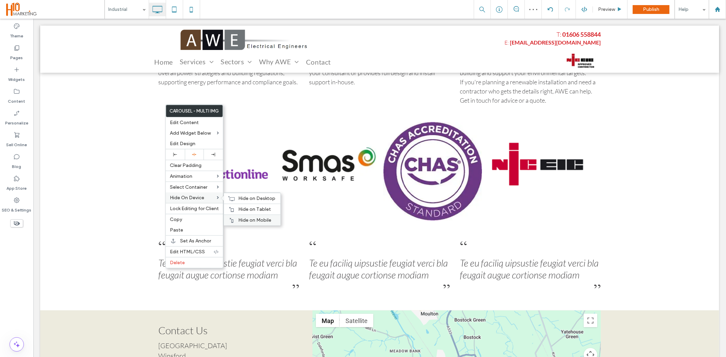
drag, startPoint x: 231, startPoint y: 219, endPoint x: 230, endPoint y: 213, distance: 5.5
click at [231, 218] on icon at bounding box center [231, 220] width 5 height 5
click at [230, 209] on icon at bounding box center [231, 209] width 5 height 5
click at [230, 196] on icon at bounding box center [231, 198] width 7 height 5
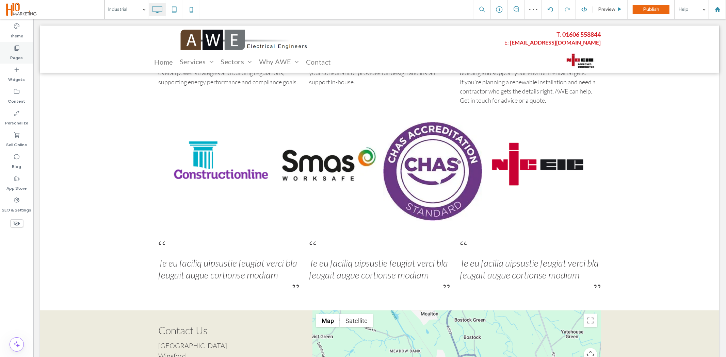
click at [11, 54] on label "Pages" at bounding box center [17, 56] width 13 height 10
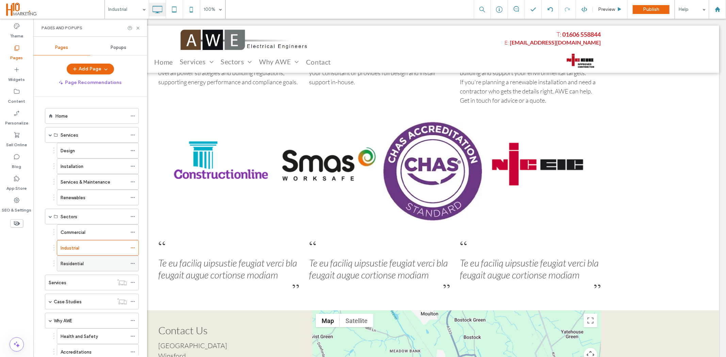
click at [91, 262] on div "Residential" at bounding box center [94, 263] width 66 height 7
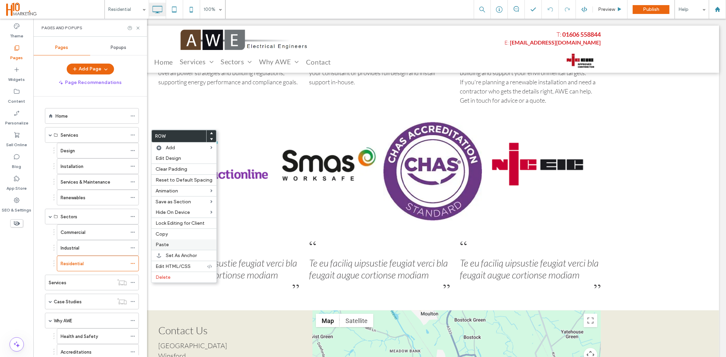
click at [173, 244] on label "Paste" at bounding box center [184, 245] width 57 height 6
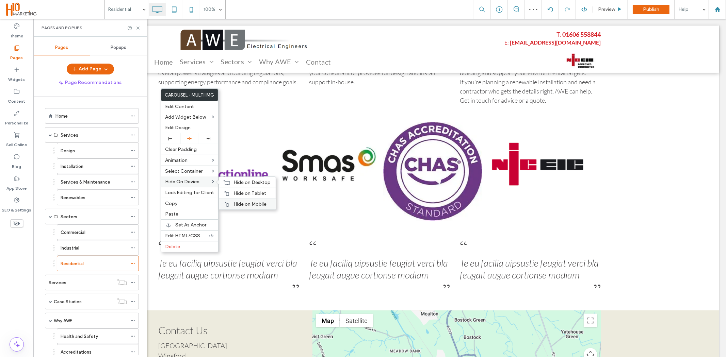
click at [226, 203] on icon at bounding box center [226, 204] width 5 height 5
drag, startPoint x: 226, startPoint y: 192, endPoint x: 227, endPoint y: 181, distance: 10.6
click at [226, 191] on use at bounding box center [227, 193] width 4 height 5
click at [227, 181] on div at bounding box center [363, 178] width 726 height 357
click at [223, 181] on div "Hide on Desktop" at bounding box center [247, 182] width 56 height 11
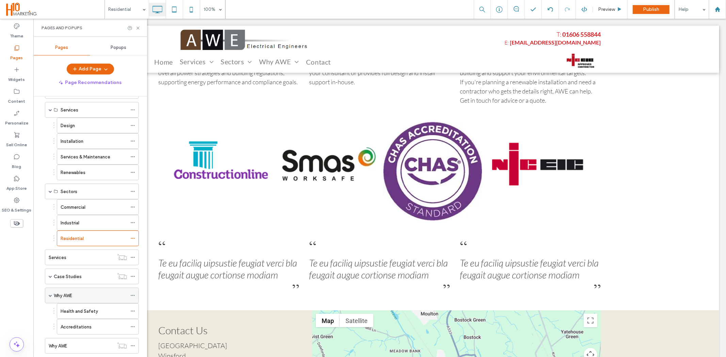
scroll to position [38, 0]
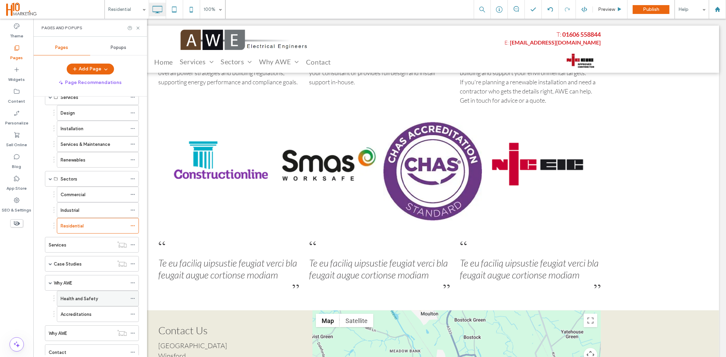
click at [75, 300] on label "Health and Safety" at bounding box center [79, 299] width 37 height 12
click at [139, 26] on icon at bounding box center [137, 28] width 5 height 5
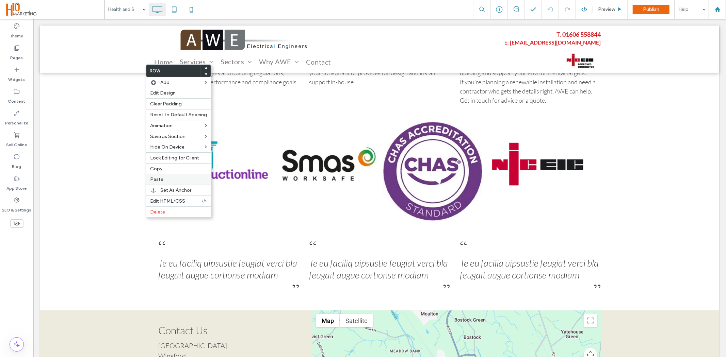
click at [170, 178] on label "Paste" at bounding box center [178, 180] width 57 height 6
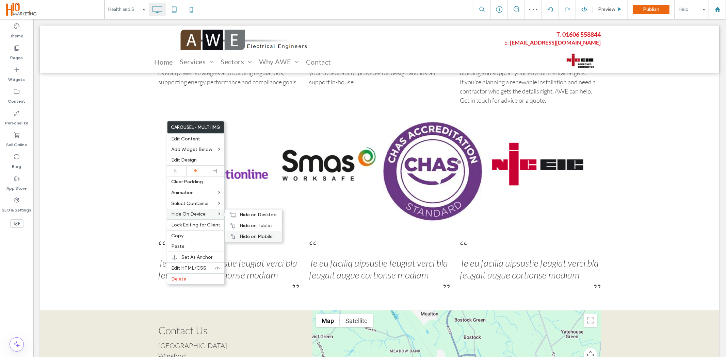
click at [233, 234] on icon at bounding box center [232, 236] width 5 height 5
click at [234, 225] on use at bounding box center [233, 226] width 4 height 5
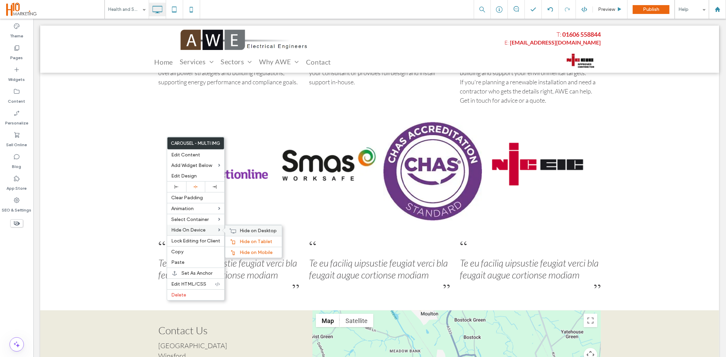
click at [232, 230] on icon at bounding box center [232, 230] width 7 height 5
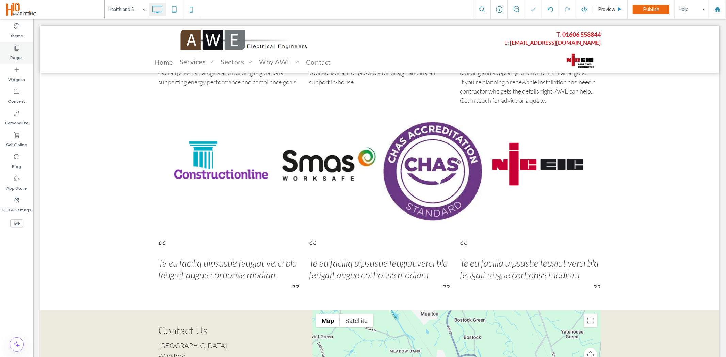
click at [12, 55] on label "Pages" at bounding box center [17, 56] width 13 height 10
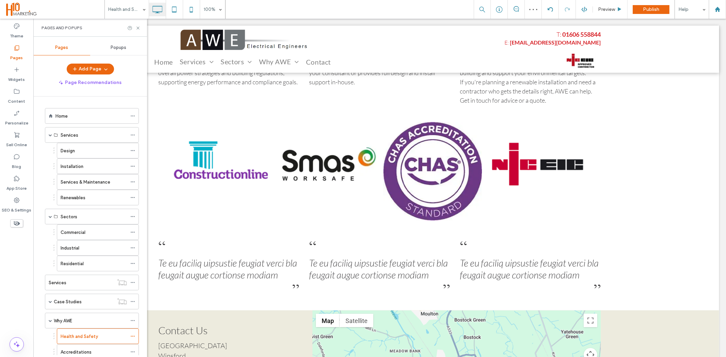
scroll to position [76, 0]
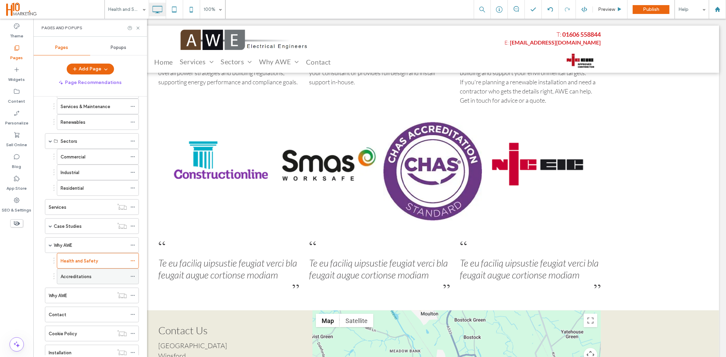
click at [80, 278] on label "Accreditations" at bounding box center [76, 277] width 31 height 12
click at [138, 27] on icon at bounding box center [137, 28] width 5 height 5
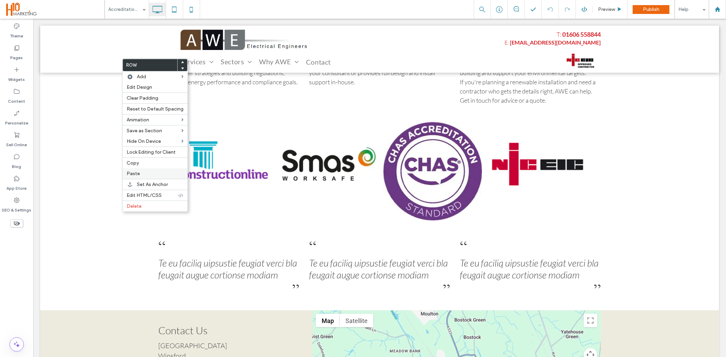
click at [143, 173] on label "Paste" at bounding box center [155, 174] width 57 height 6
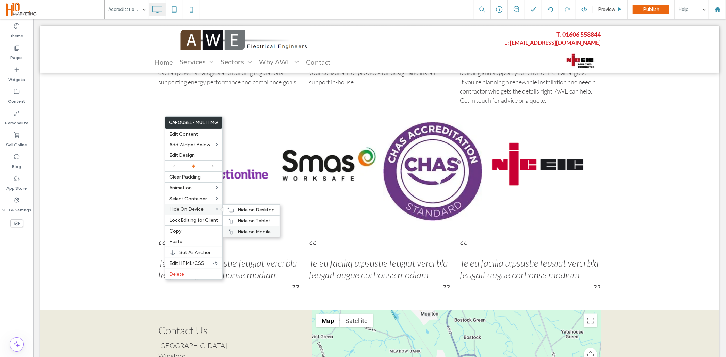
drag, startPoint x: 229, startPoint y: 232, endPoint x: 229, endPoint y: 222, distance: 10.5
click at [229, 231] on icon at bounding box center [230, 231] width 5 height 5
click at [229, 220] on icon at bounding box center [230, 220] width 5 height 5
click at [230, 210] on icon at bounding box center [230, 210] width 7 height 5
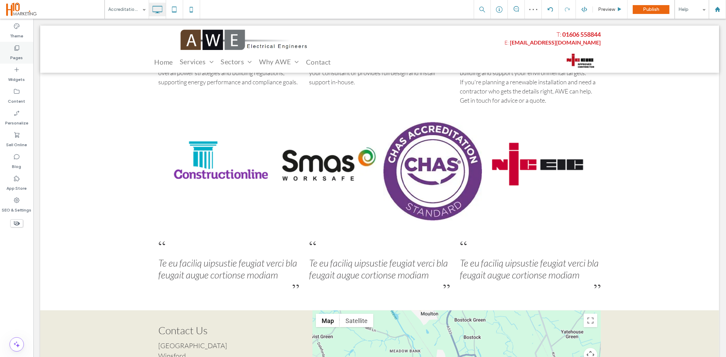
click at [14, 61] on label "Pages" at bounding box center [17, 56] width 13 height 10
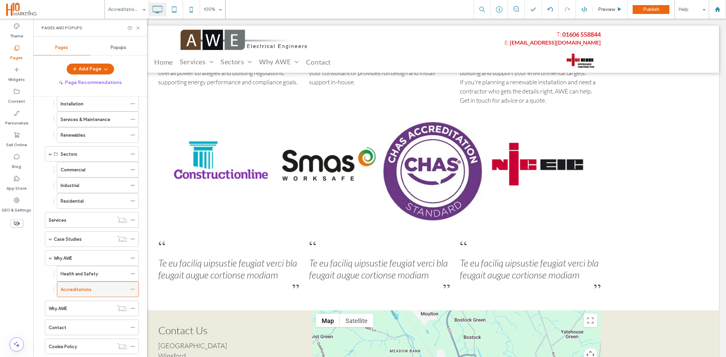
scroll to position [76, 0]
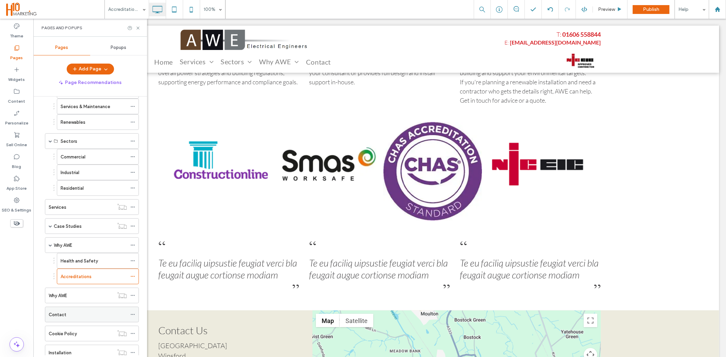
click at [103, 317] on div "Contact" at bounding box center [88, 314] width 78 height 7
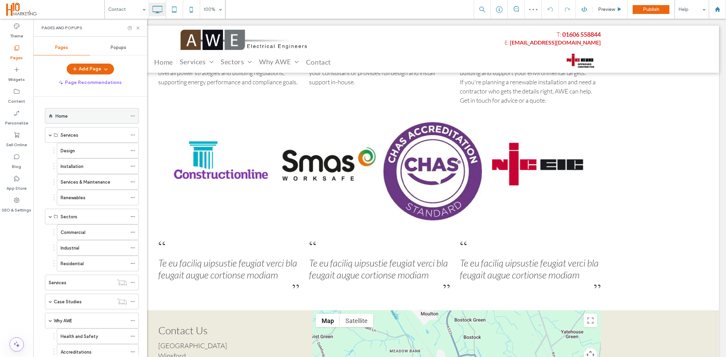
click at [79, 118] on div "Home" at bounding box center [90, 116] width 71 height 7
click at [138, 28] on icon at bounding box center [137, 28] width 5 height 5
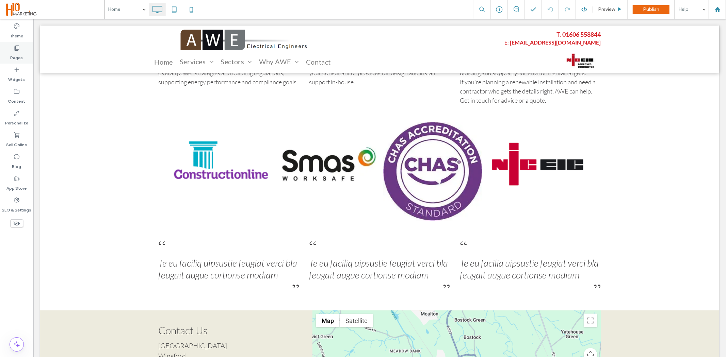
click at [13, 54] on label "Pages" at bounding box center [17, 56] width 13 height 10
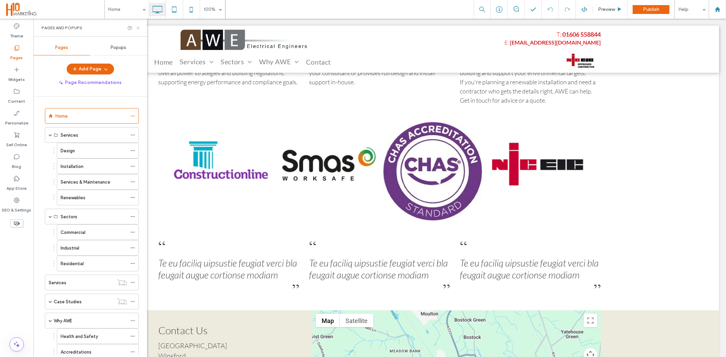
click at [137, 27] on icon at bounding box center [137, 28] width 5 height 5
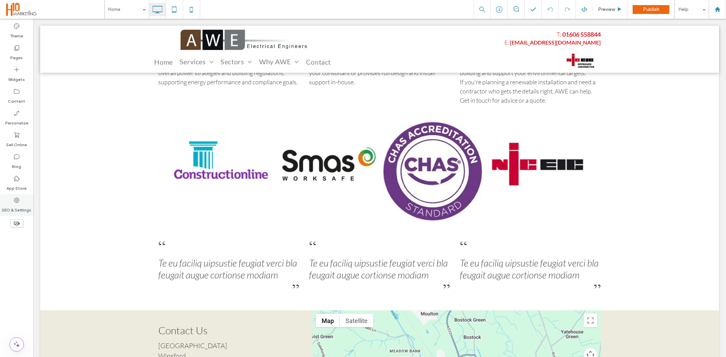
click at [14, 198] on icon at bounding box center [16, 200] width 7 height 7
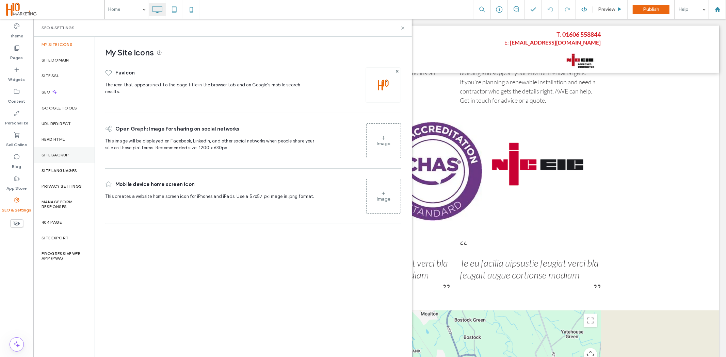
click at [60, 159] on div "Site Backup" at bounding box center [63, 155] width 61 height 16
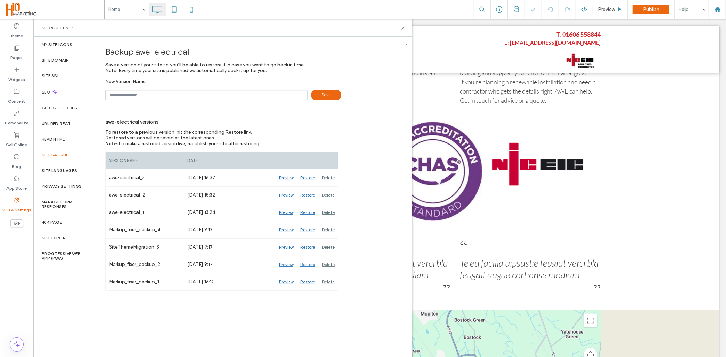
click at [326, 100] on span "Save" at bounding box center [326, 95] width 30 height 11
click at [401, 26] on icon at bounding box center [402, 28] width 5 height 5
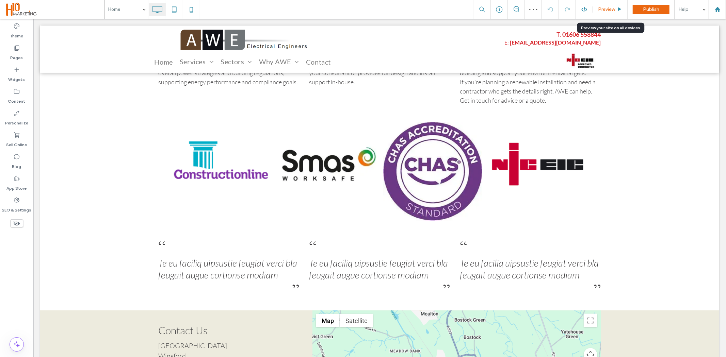
click at [601, 12] on div "Preview" at bounding box center [610, 9] width 35 height 19
click at [610, 12] on span "Preview" at bounding box center [606, 9] width 17 height 6
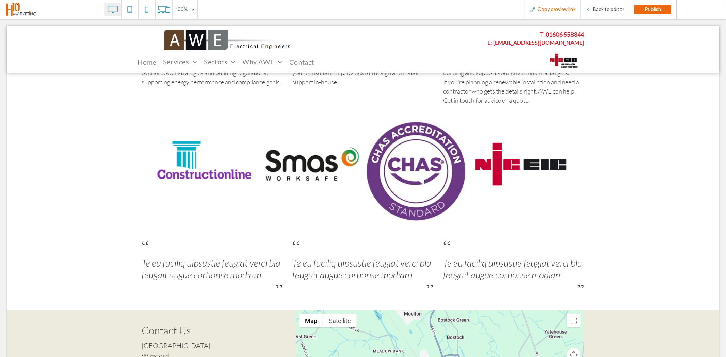
click at [553, 9] on span "Copy preview link" at bounding box center [556, 9] width 38 height 6
click at [608, 8] on span "Back to editor" at bounding box center [607, 9] width 31 height 6
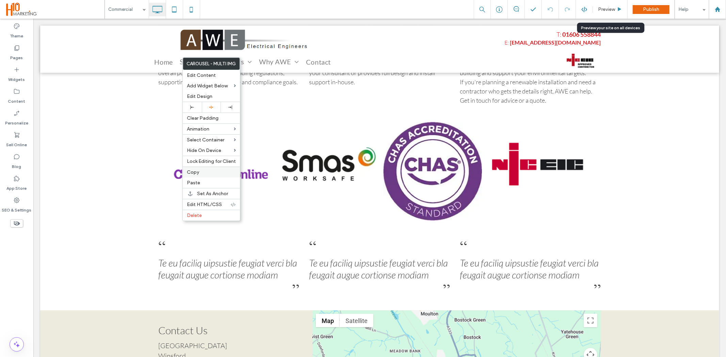
click at [200, 174] on label "Copy" at bounding box center [211, 172] width 49 height 6
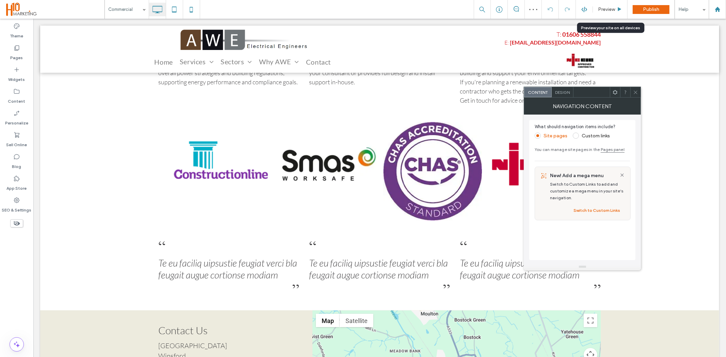
click at [634, 92] on icon at bounding box center [635, 92] width 5 height 5
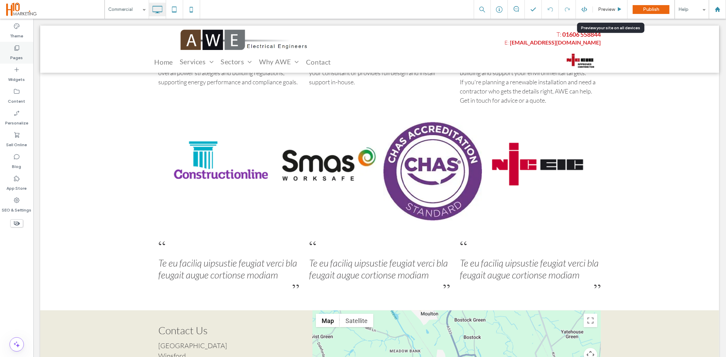
click at [14, 52] on label "Pages" at bounding box center [17, 56] width 13 height 10
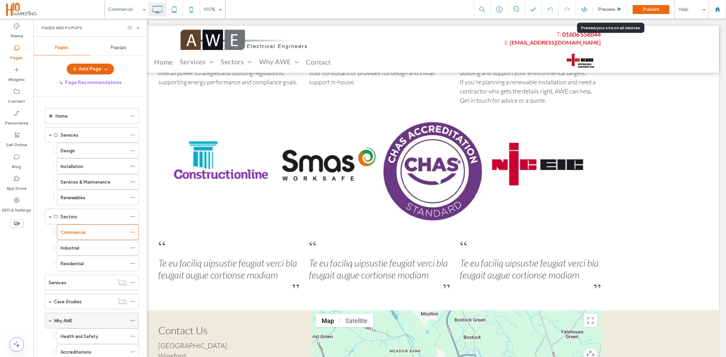
click at [58, 317] on div "Why AWE" at bounding box center [90, 320] width 73 height 15
click at [137, 27] on icon at bounding box center [137, 28] width 5 height 5
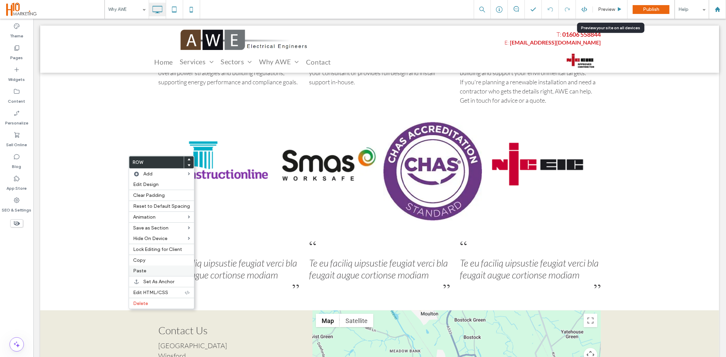
click at [160, 269] on label "Paste" at bounding box center [161, 271] width 57 height 6
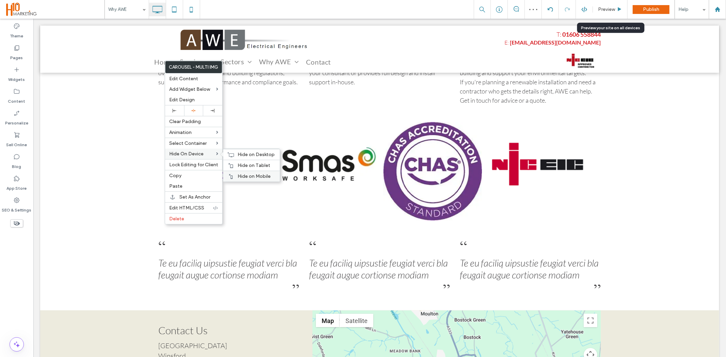
click at [230, 176] on icon at bounding box center [230, 176] width 5 height 5
click at [229, 165] on icon at bounding box center [230, 165] width 5 height 5
click at [230, 154] on icon at bounding box center [230, 154] width 7 height 5
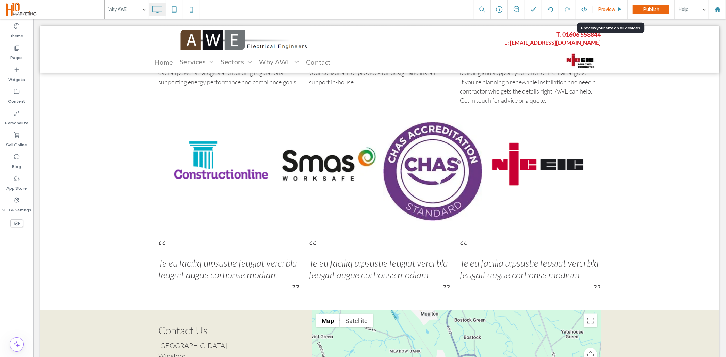
click at [615, 12] on div "Preview" at bounding box center [610, 9] width 34 height 6
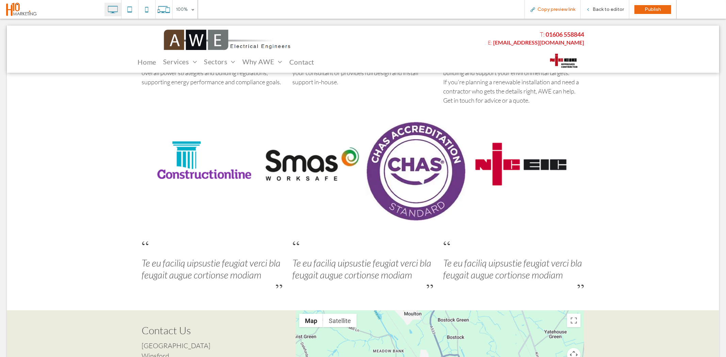
click at [548, 9] on span "Copy preview link" at bounding box center [556, 9] width 38 height 6
